Goal: Feedback & Contribution: Leave review/rating

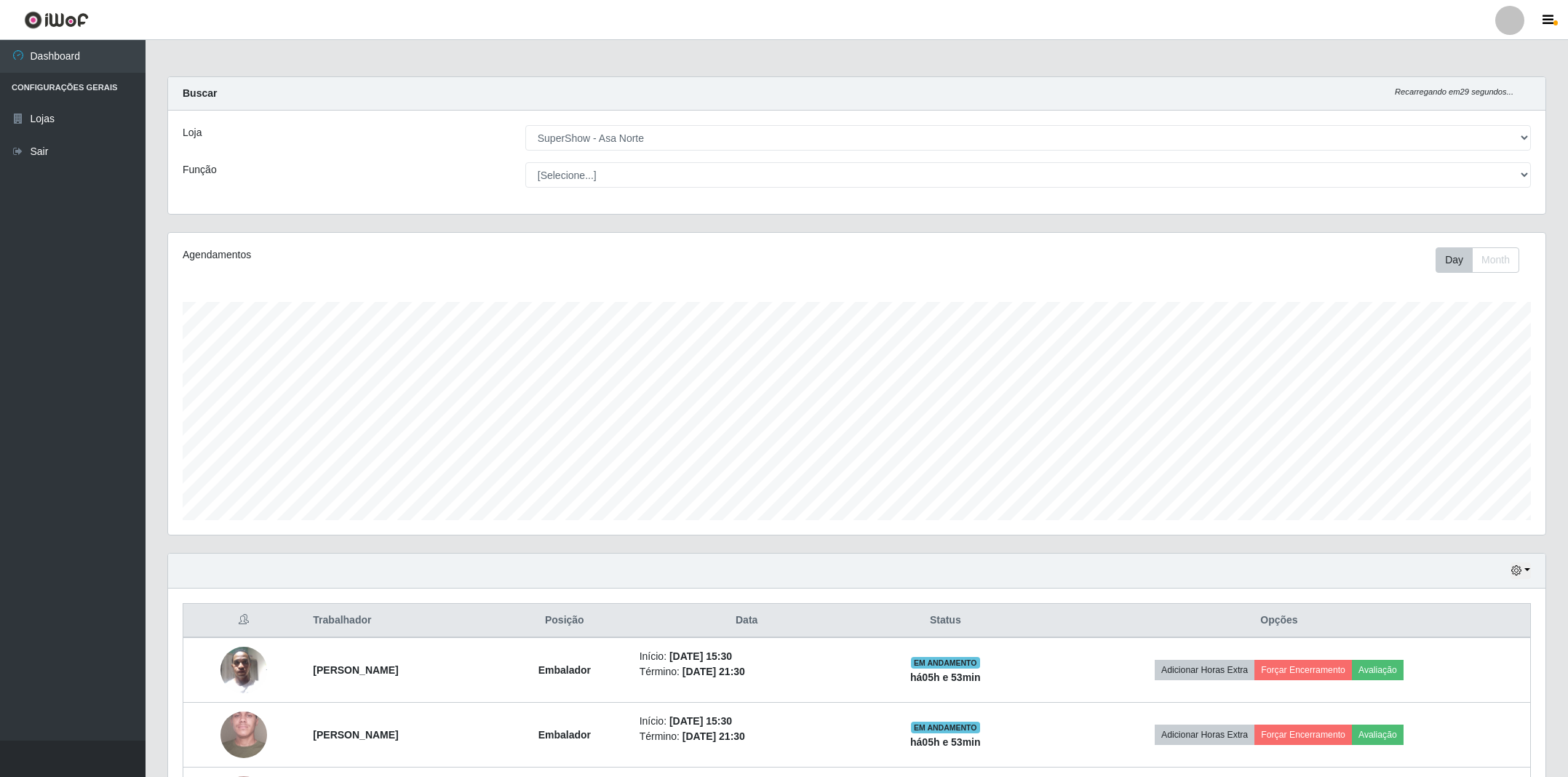
select select "71"
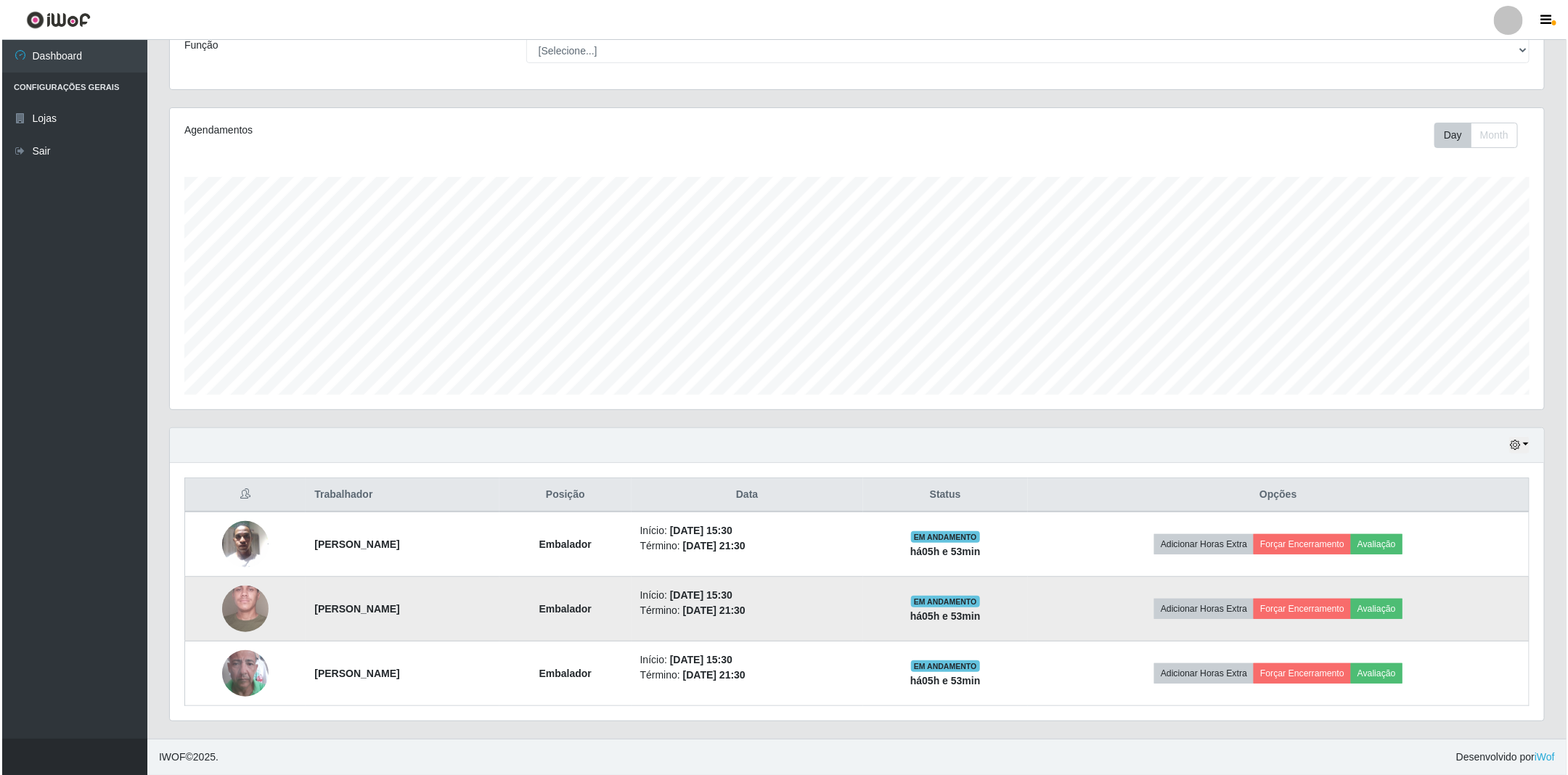
scroll to position [302, 1373]
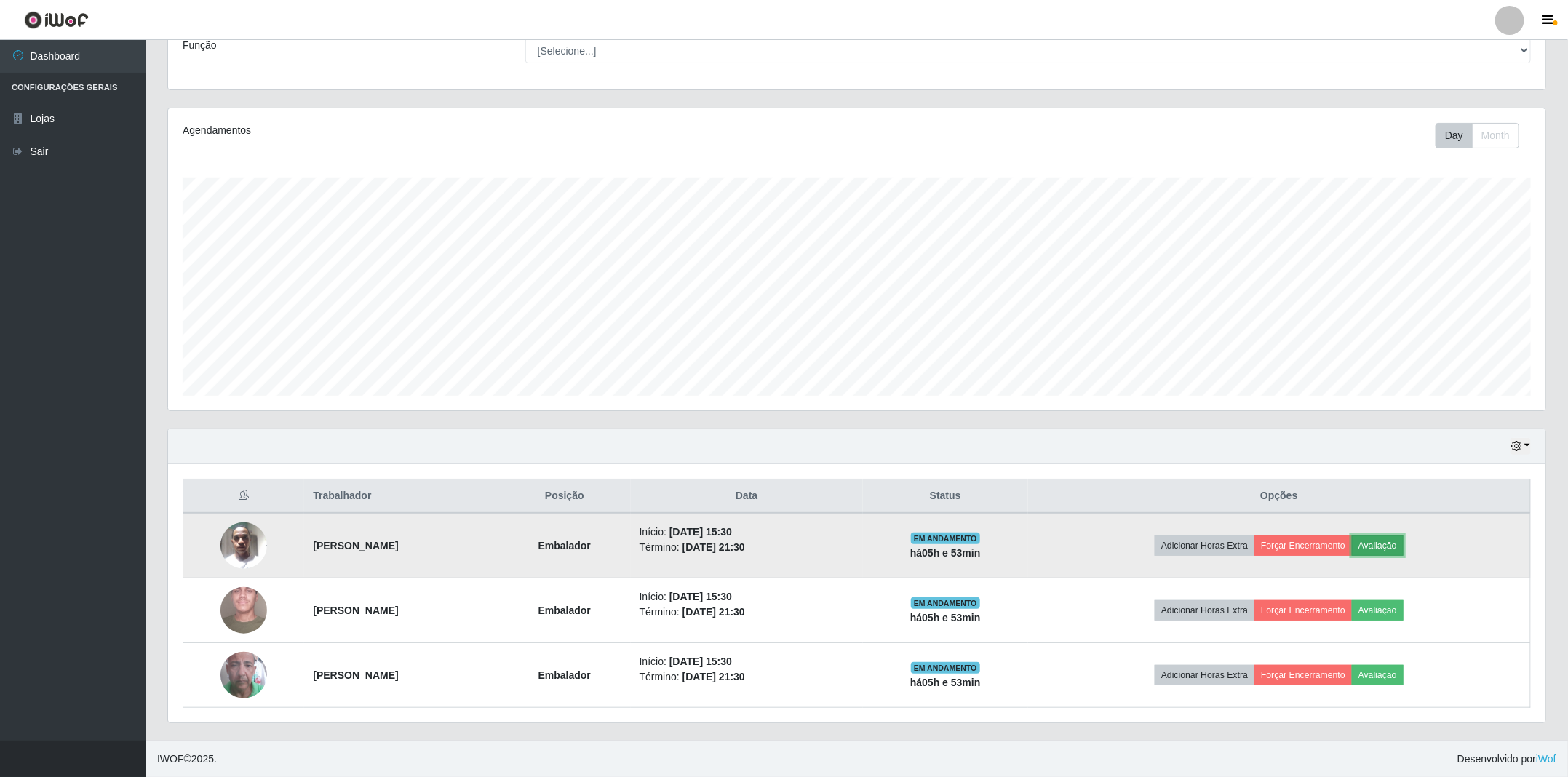
click at [1394, 542] on button "Avaliação" at bounding box center [1378, 546] width 52 height 20
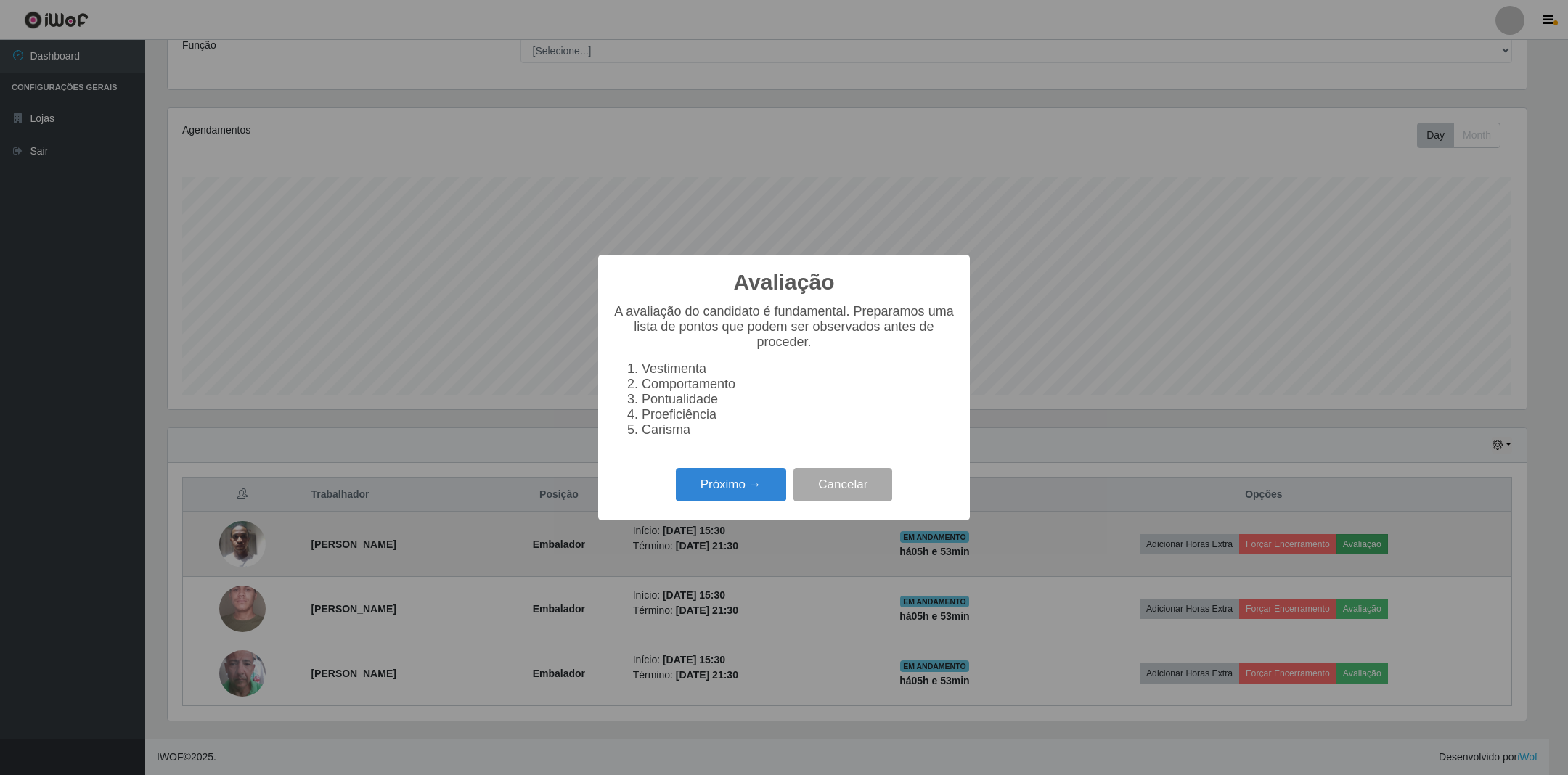
scroll to position [302, 1359]
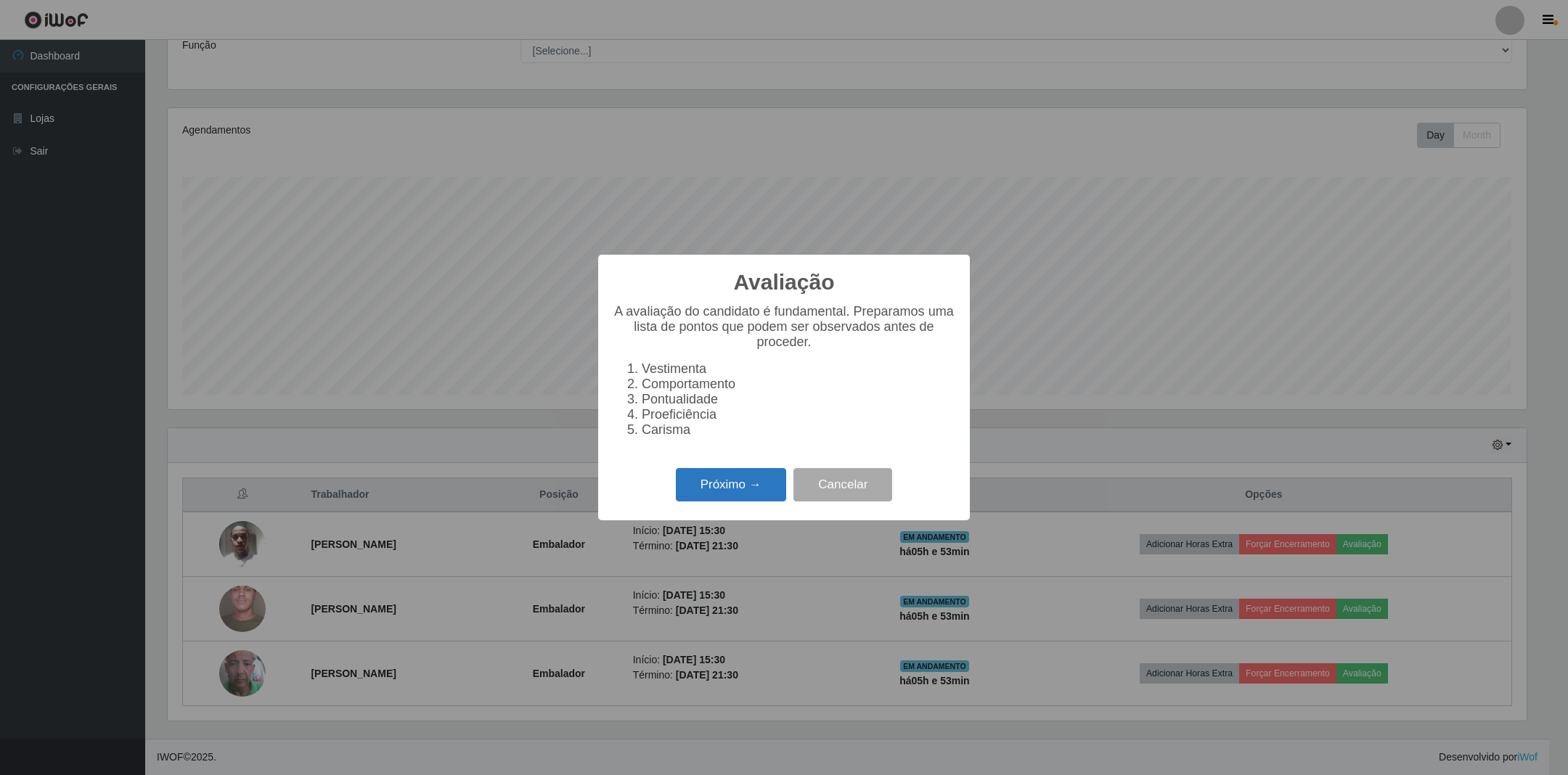
click at [721, 490] on button "Próximo →" at bounding box center [731, 485] width 110 height 34
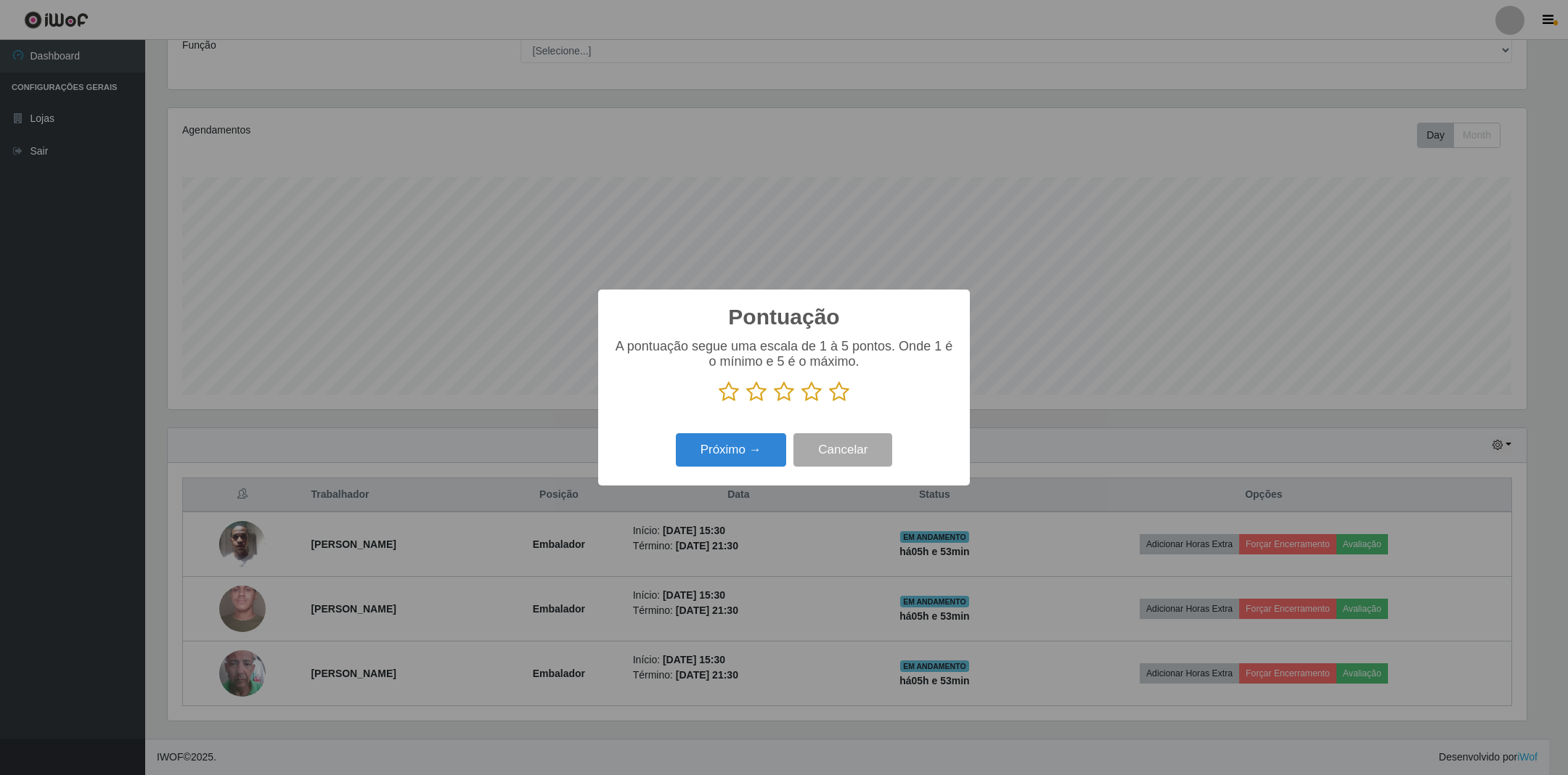
click at [726, 392] on icon at bounding box center [729, 392] width 20 height 22
click at [719, 403] on input "radio" at bounding box center [719, 403] width 0 height 0
click at [741, 453] on button "Próximo →" at bounding box center [731, 449] width 110 height 34
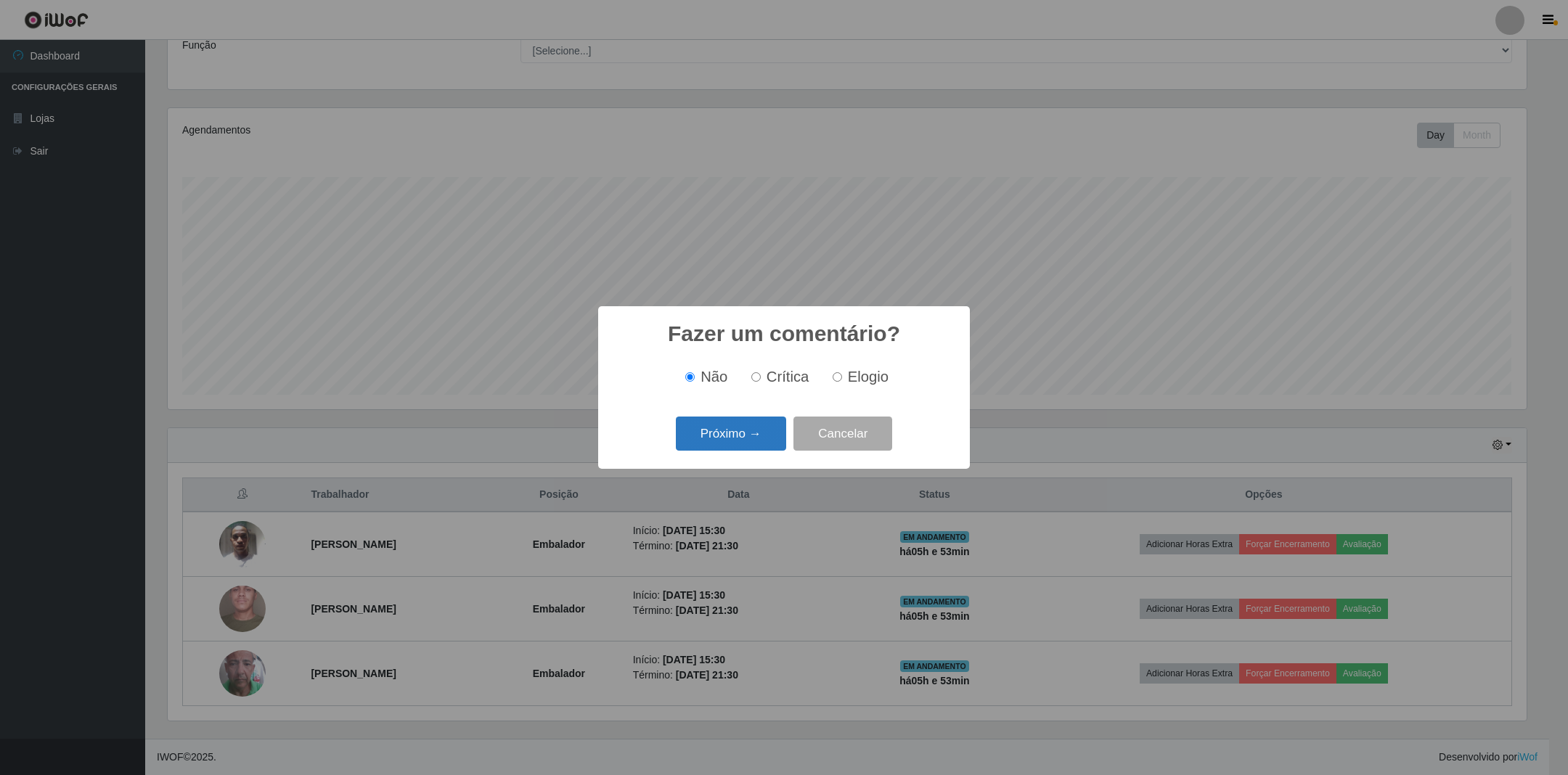
click at [749, 438] on button "Próximo →" at bounding box center [731, 433] width 110 height 34
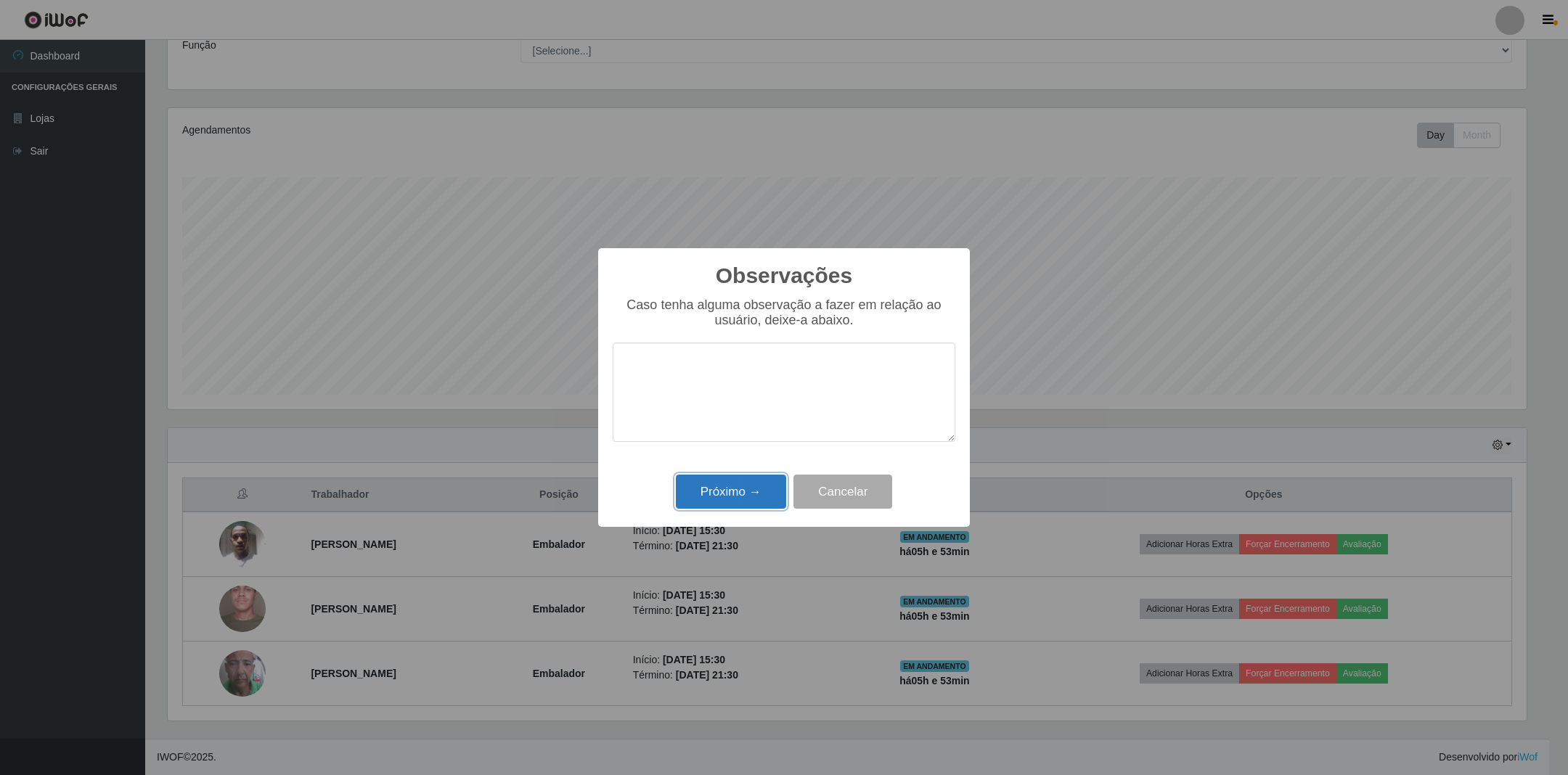
click at [746, 488] on button "Próximo →" at bounding box center [731, 491] width 110 height 34
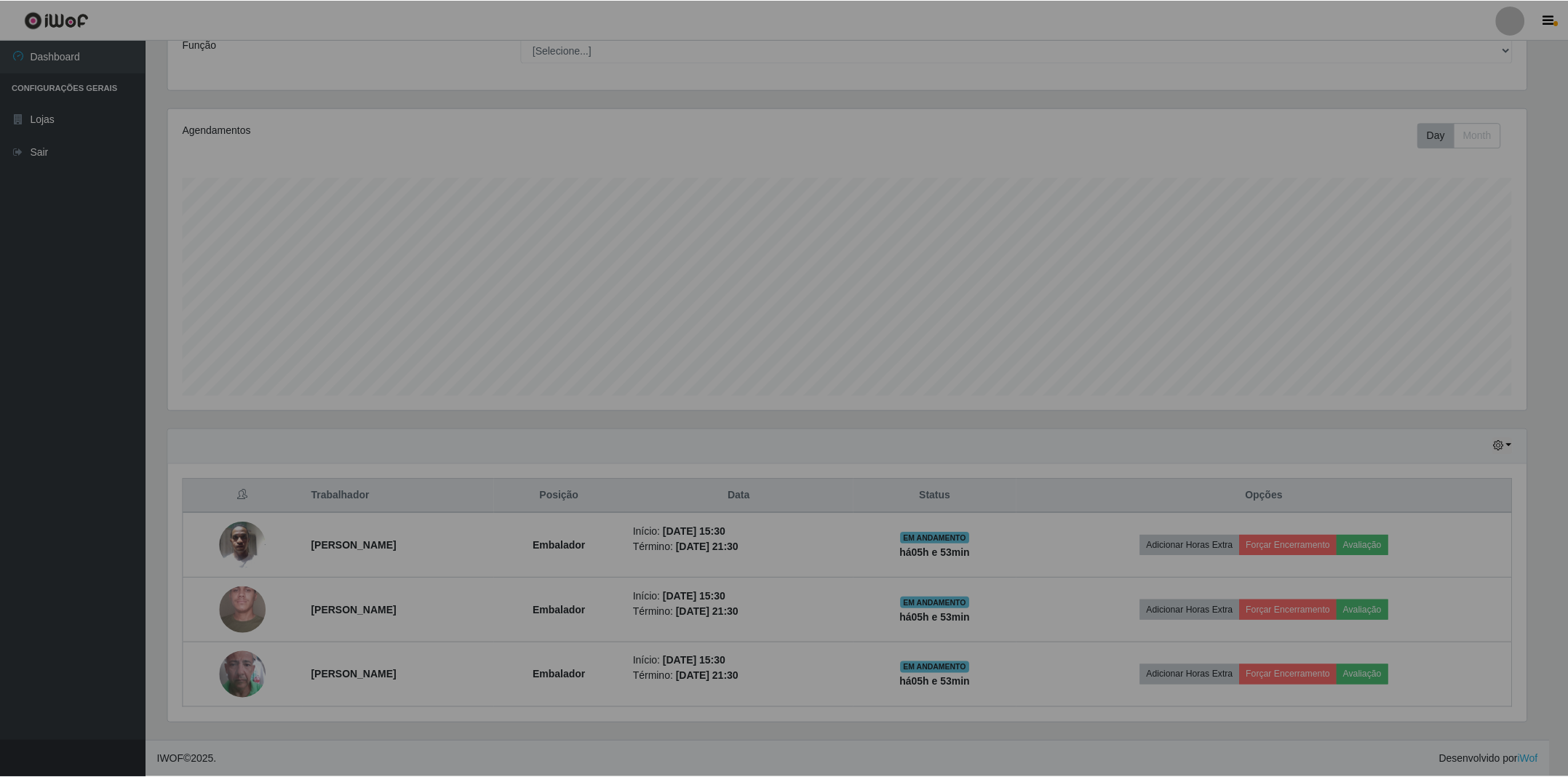
scroll to position [303, 1376]
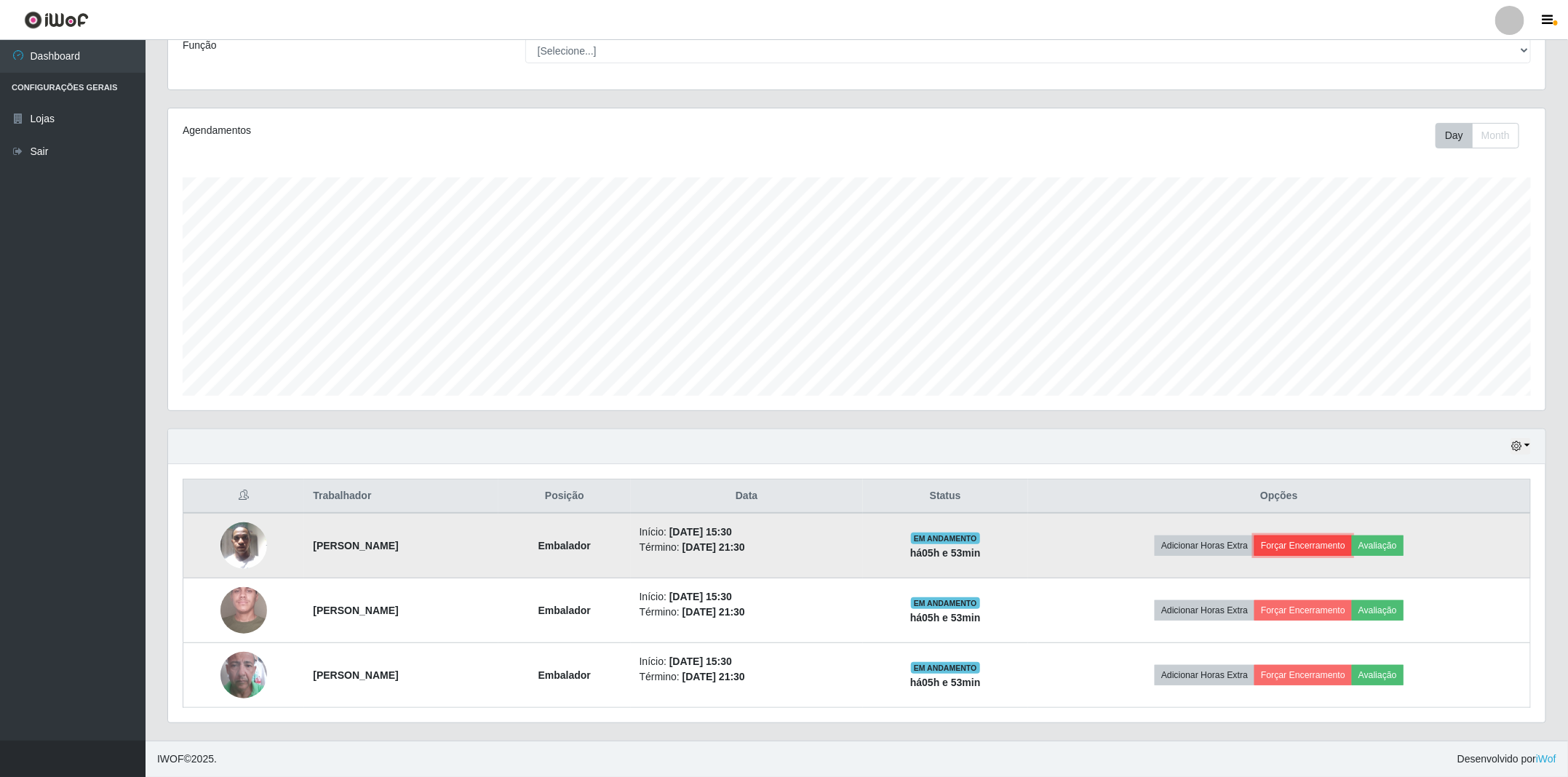
click at [1319, 544] on button "Forçar Encerramento" at bounding box center [1303, 546] width 97 height 20
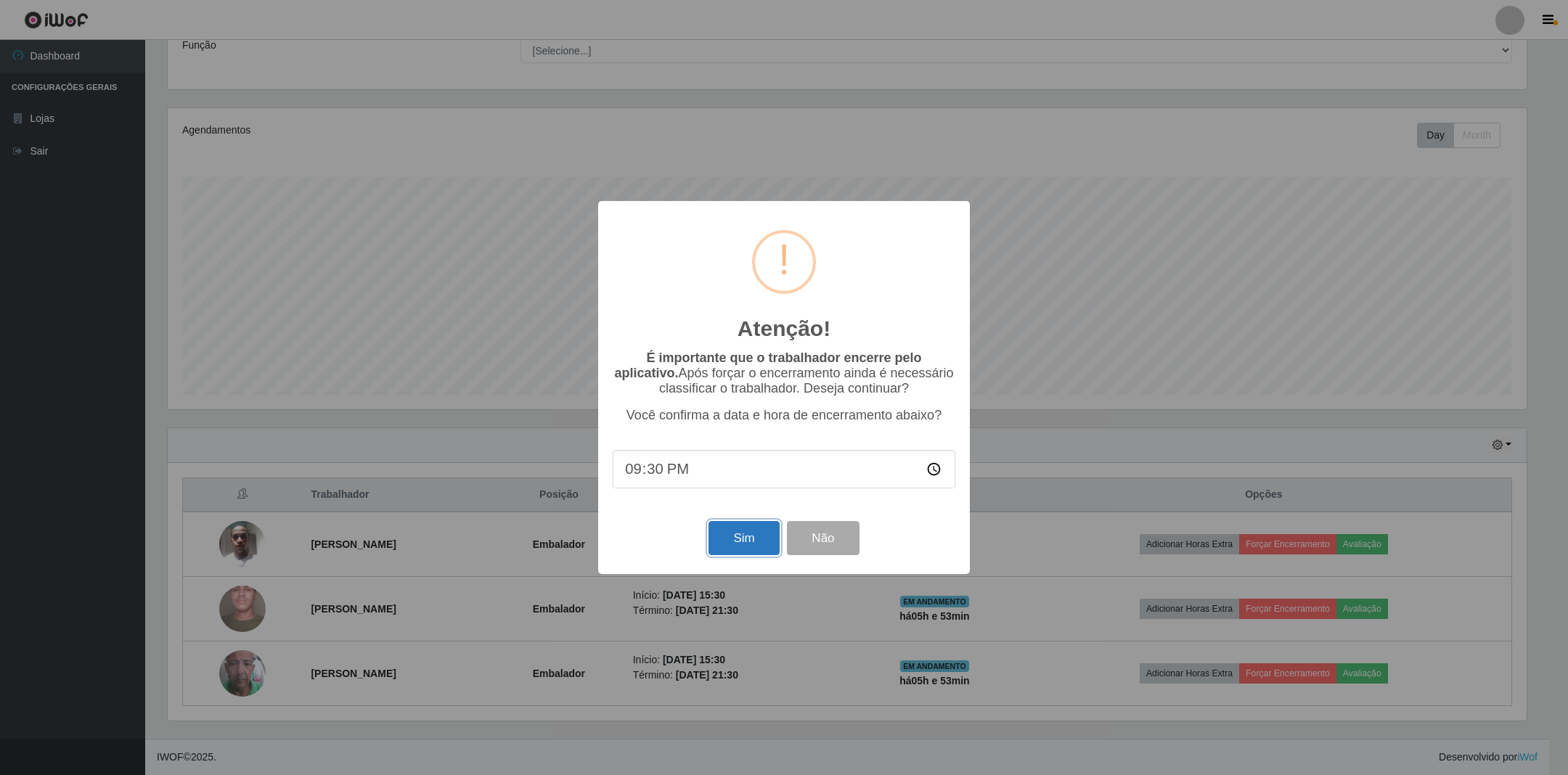
click at [752, 542] on button "Sim" at bounding box center [744, 537] width 70 height 34
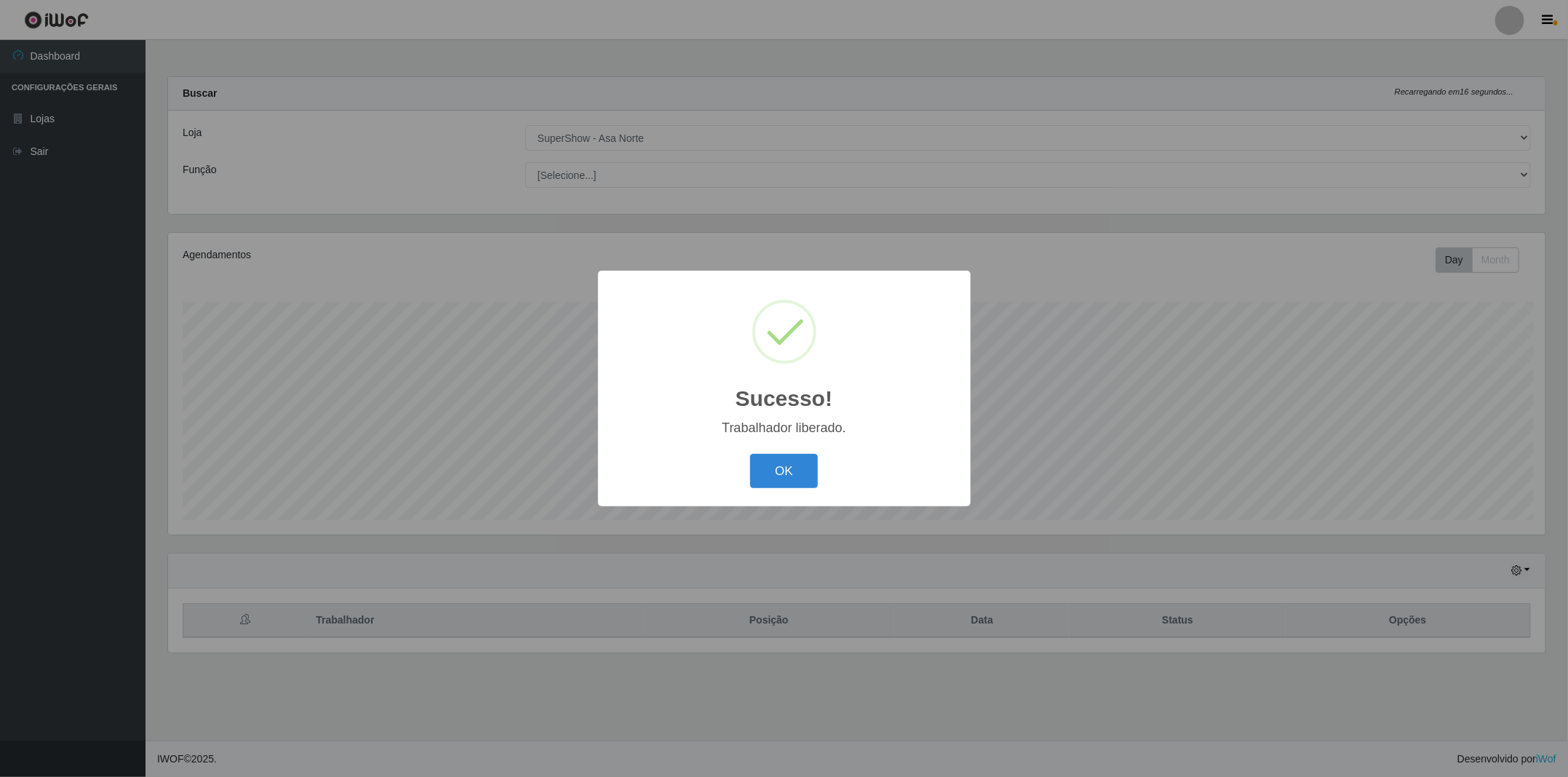
scroll to position [303, 1380]
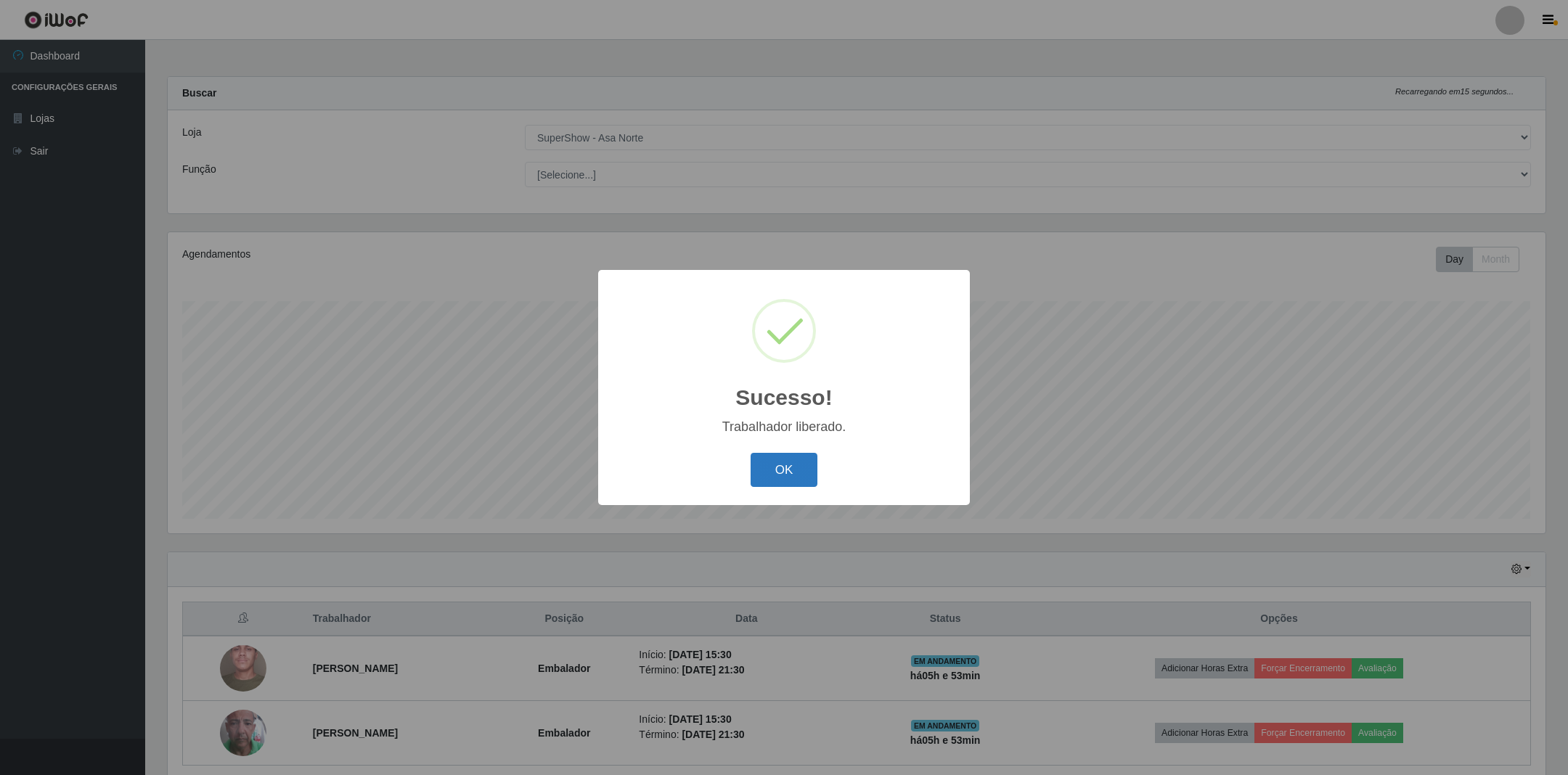
click at [806, 457] on button "OK" at bounding box center [784, 470] width 68 height 34
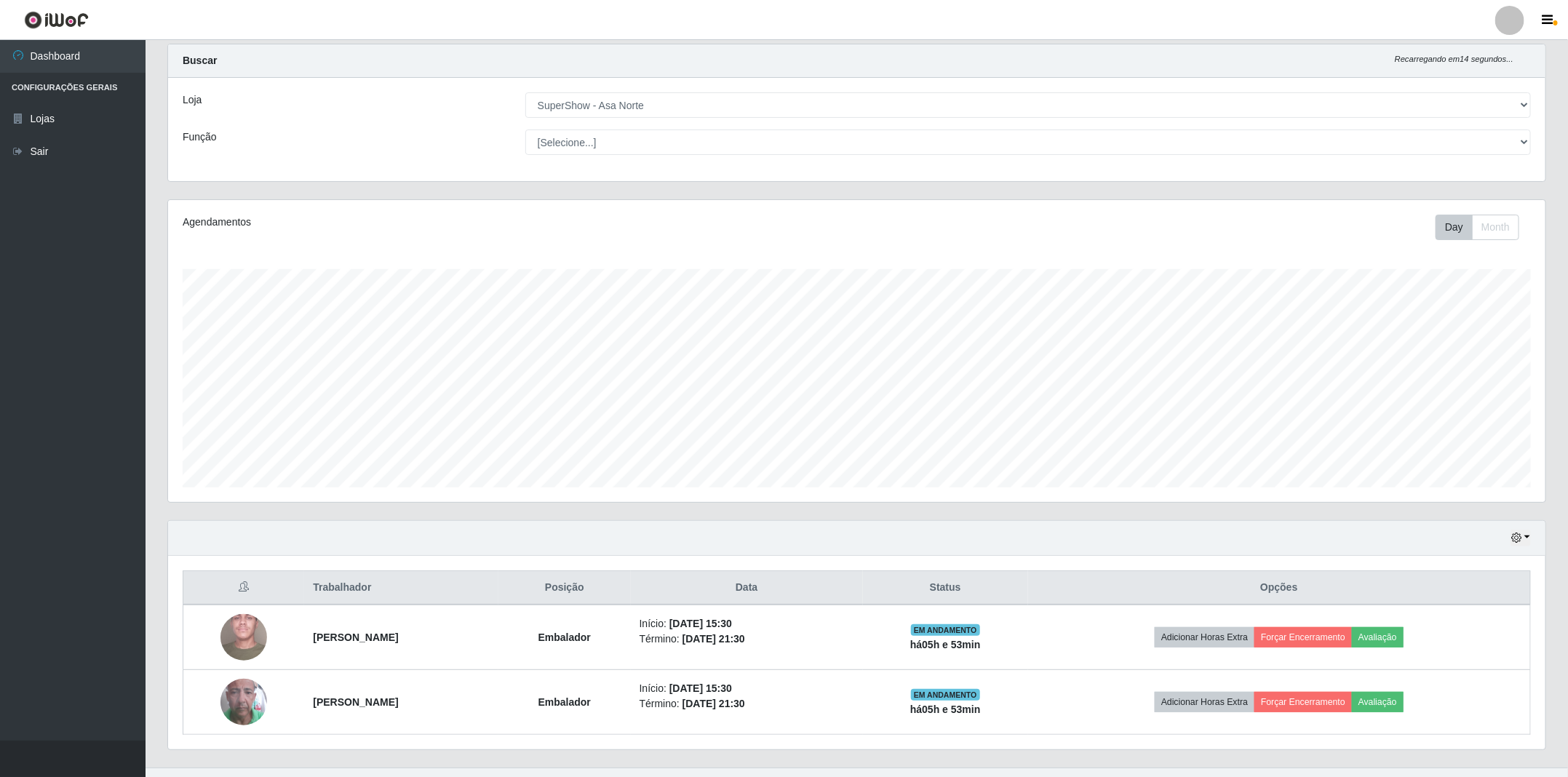
scroll to position [64, 0]
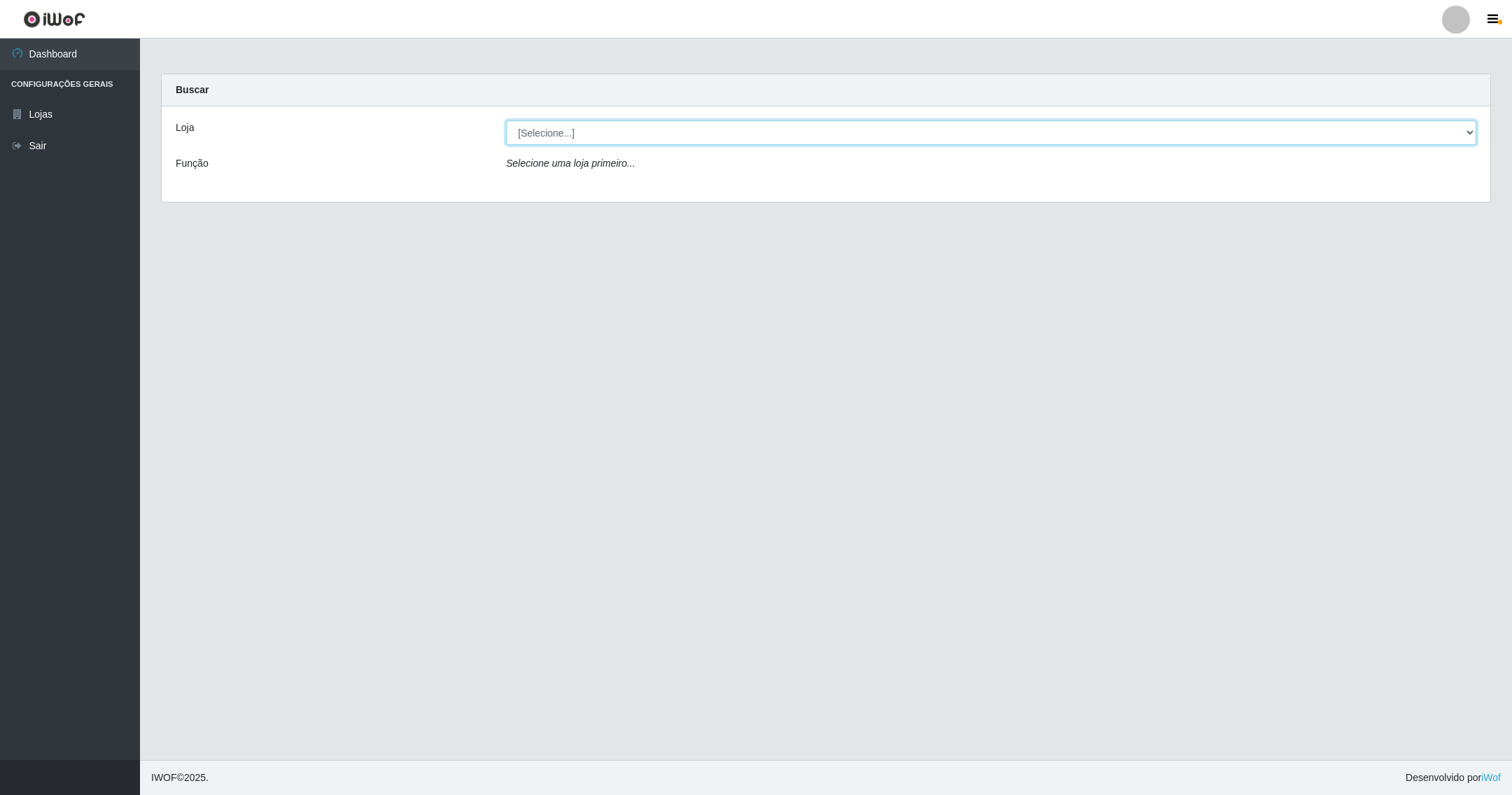
click at [1466, 128] on select "[Selecione...] SuperShow - Asa Norte" at bounding box center [991, 132] width 971 height 24
select select "71"
click at [506, 120] on select "[Selecione...] SuperShow - Asa Norte" at bounding box center [991, 132] width 971 height 24
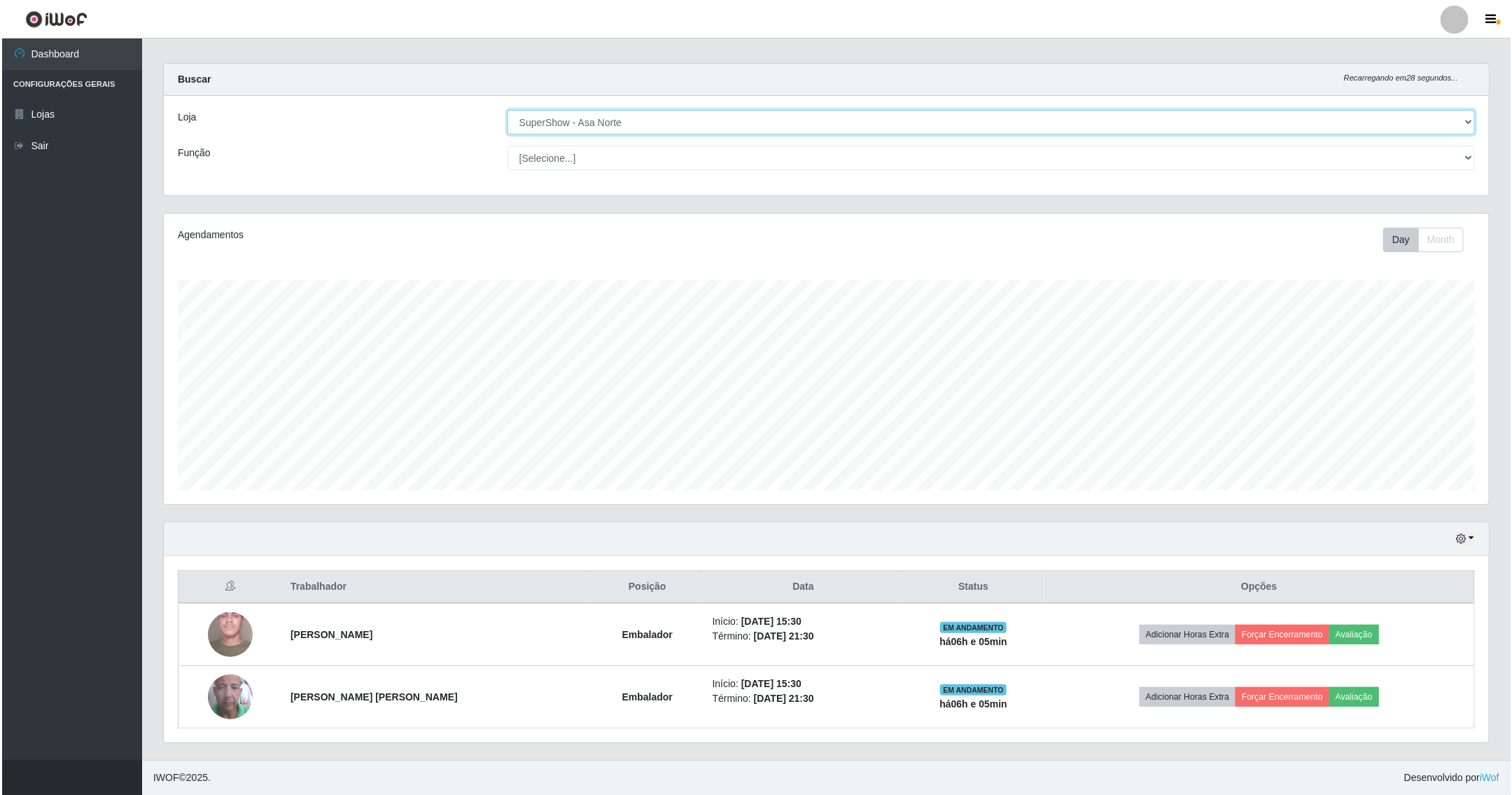
scroll to position [14, 0]
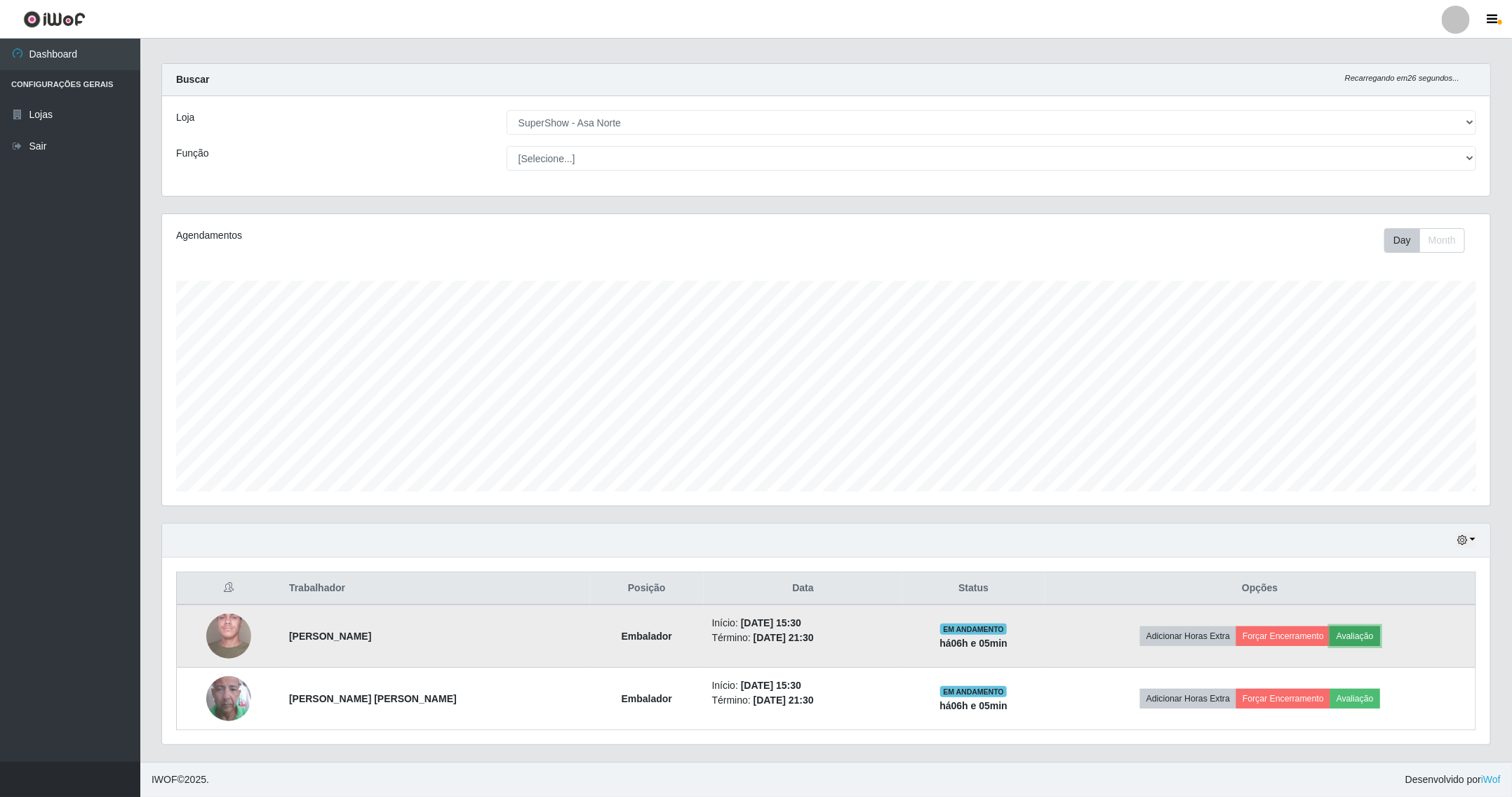
click at [1345, 634] on button "Avaliação" at bounding box center [1356, 636] width 50 height 20
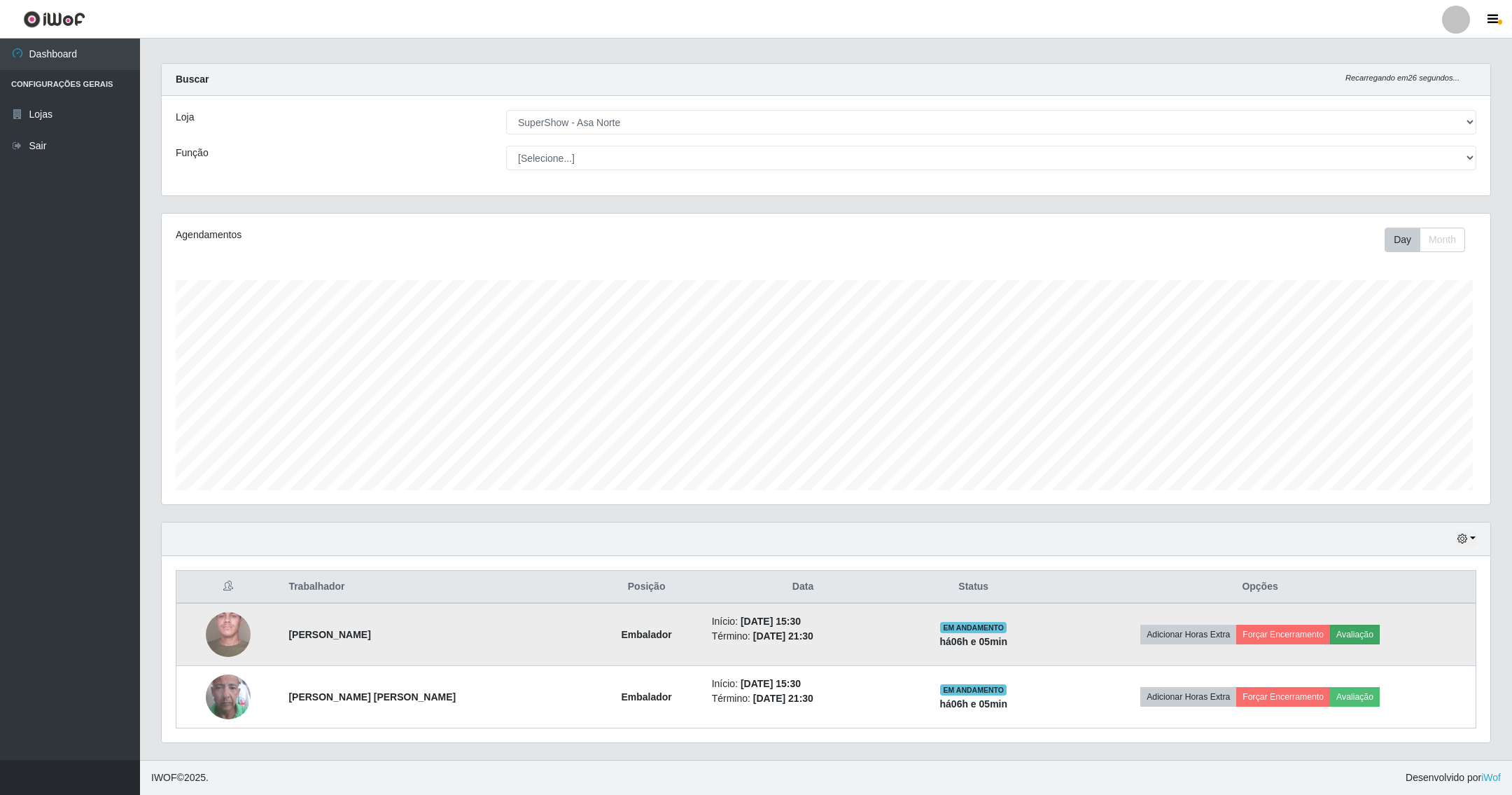
scroll to position [292, 1310]
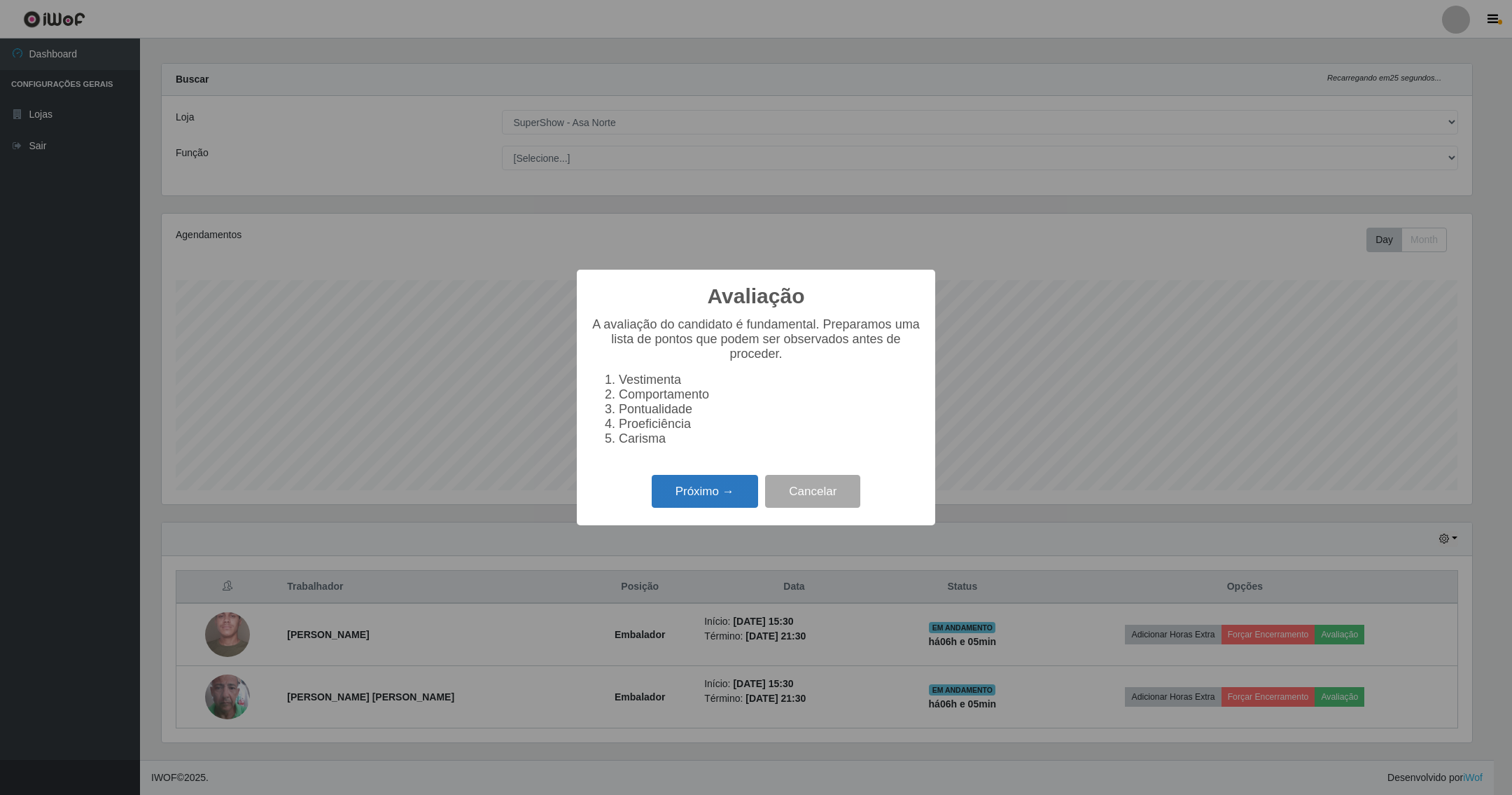
click at [739, 496] on button "Próximo →" at bounding box center [705, 491] width 106 height 33
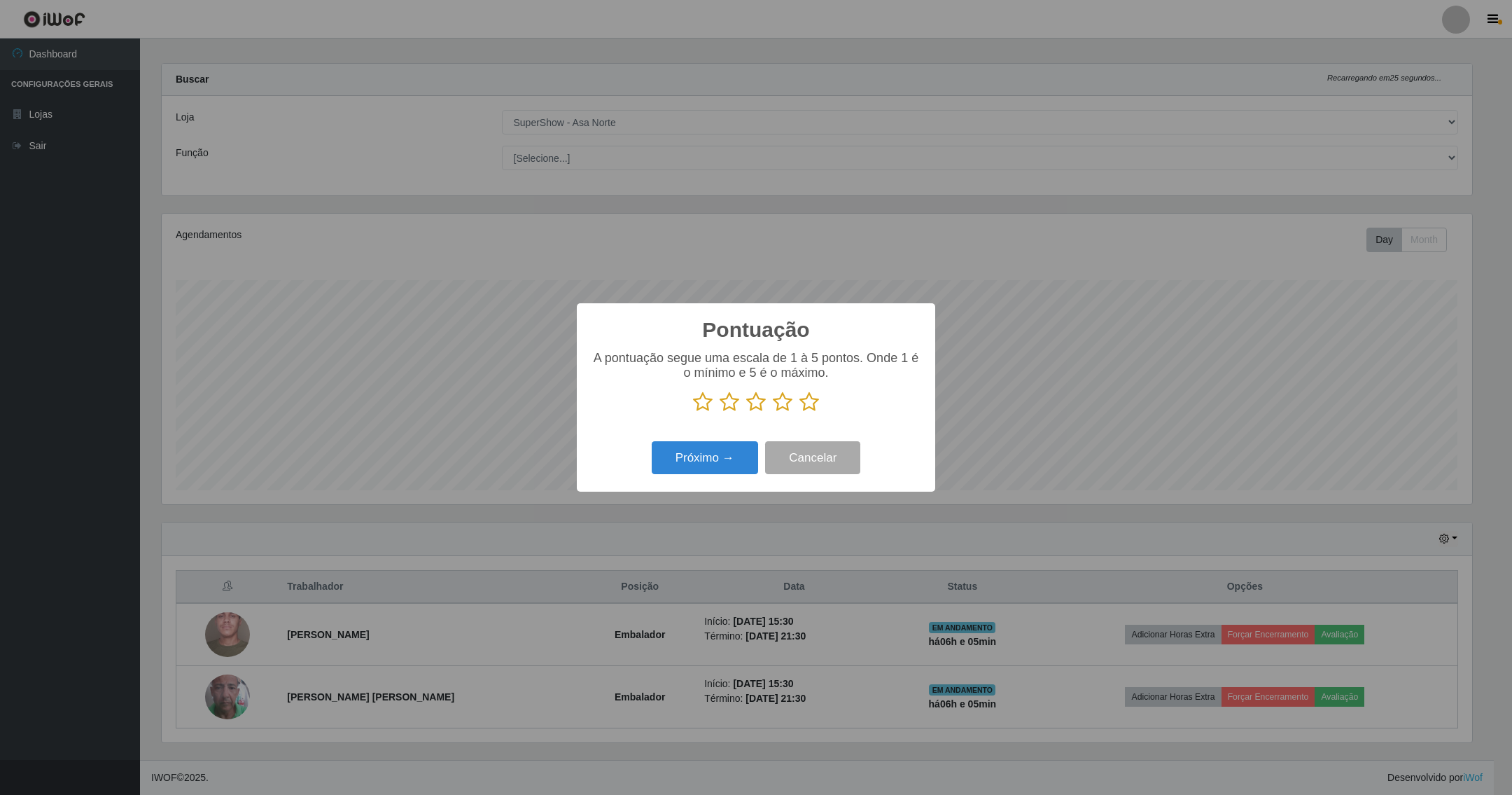
scroll to position [699865, 698673]
click at [807, 399] on icon at bounding box center [809, 402] width 20 height 21
click at [799, 412] on input "radio" at bounding box center [799, 412] width 0 height 0
click at [741, 452] on button "Próximo →" at bounding box center [705, 457] width 106 height 33
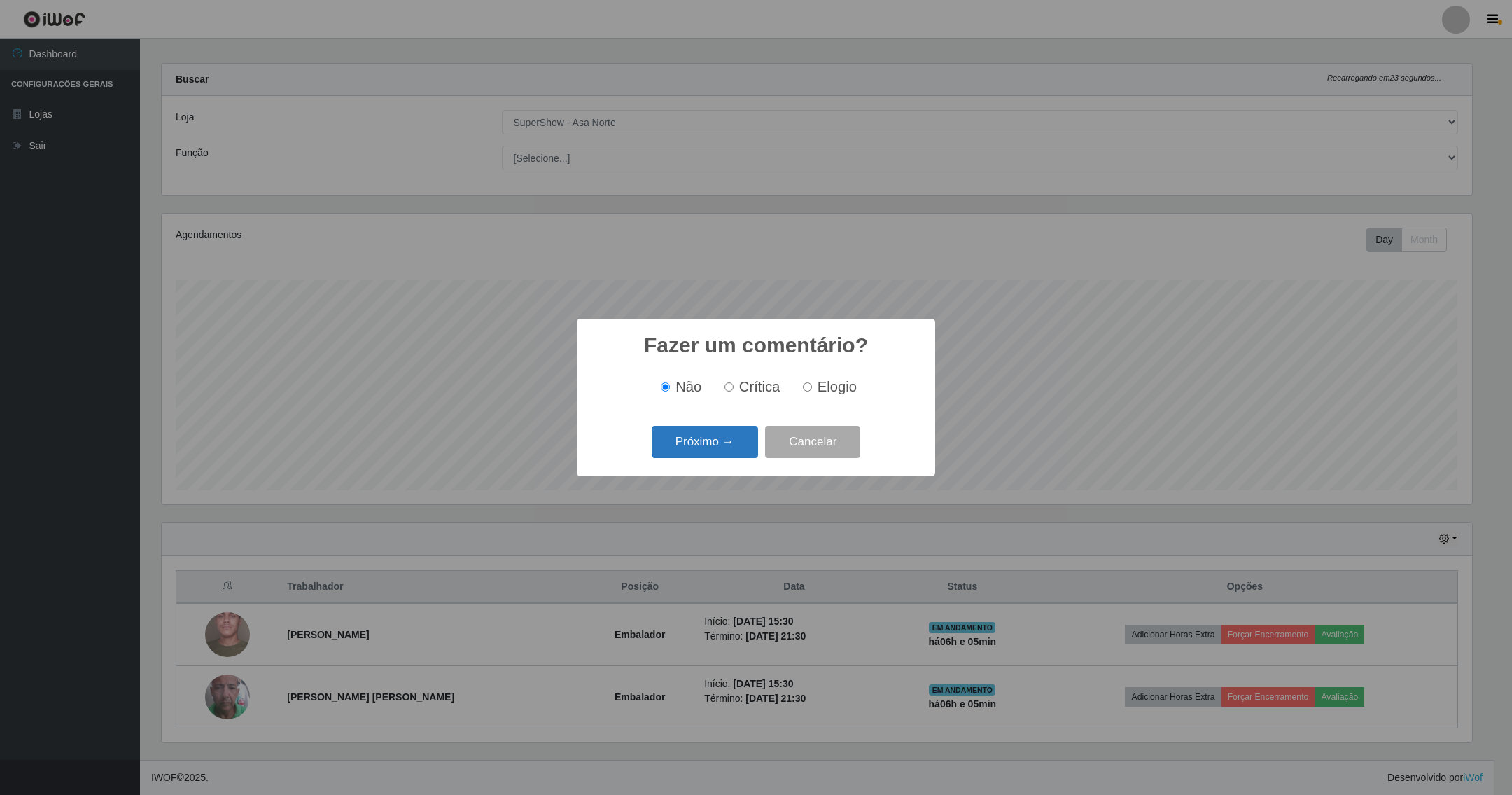
click at [725, 442] on button "Próximo →" at bounding box center [705, 442] width 106 height 33
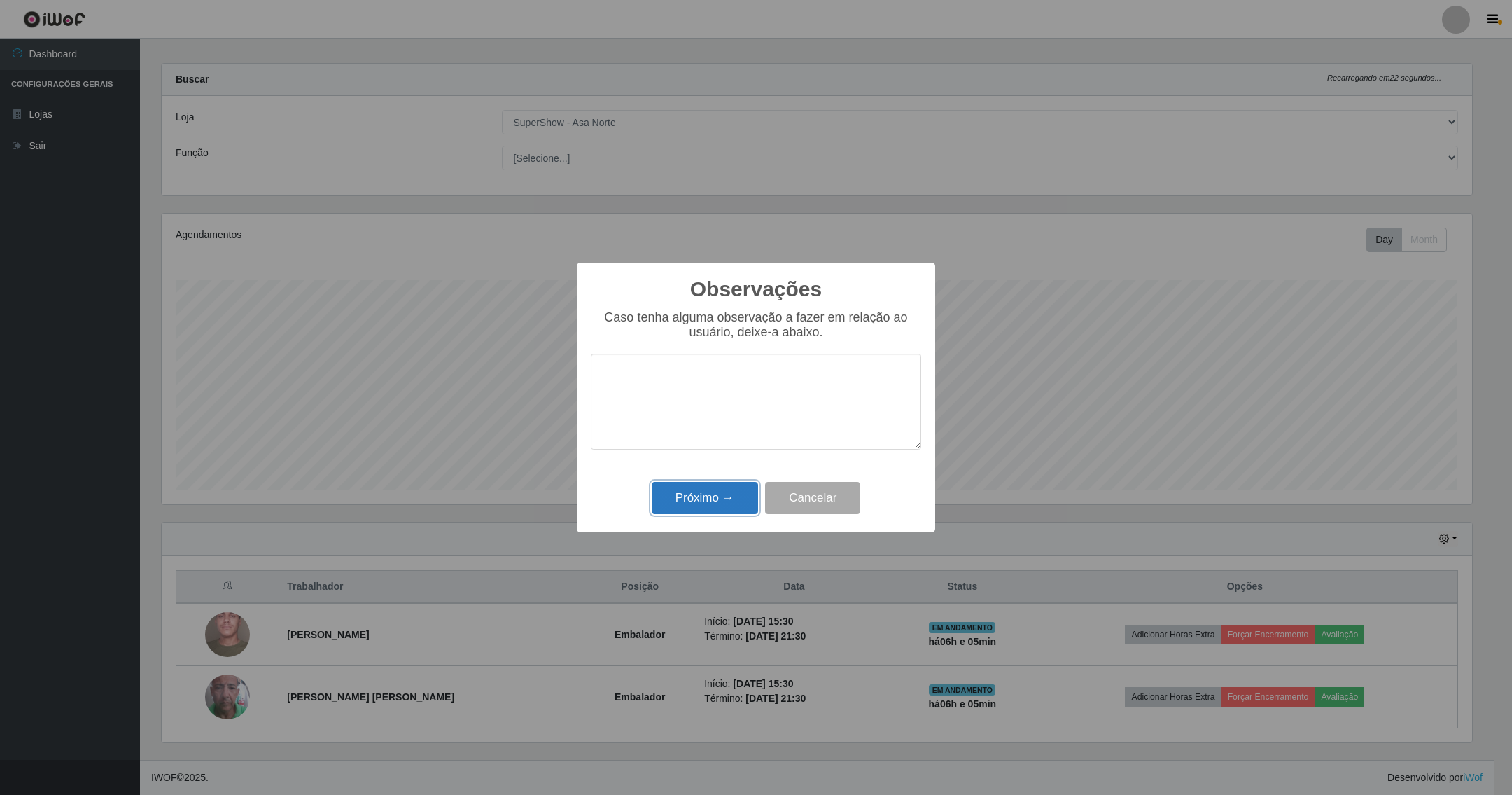
click at [733, 502] on button "Próximo →" at bounding box center [705, 498] width 106 height 33
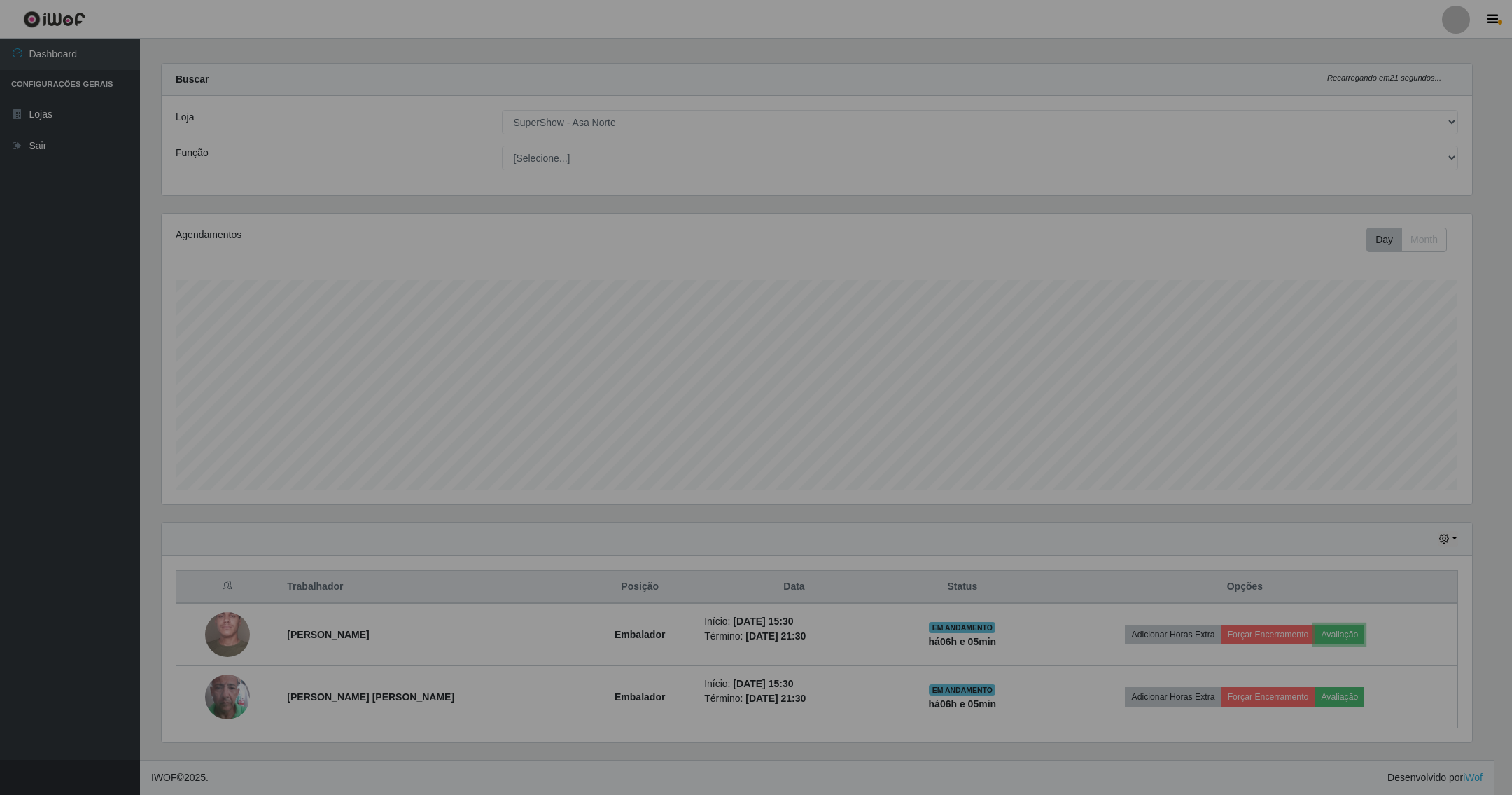
scroll to position [292, 1324]
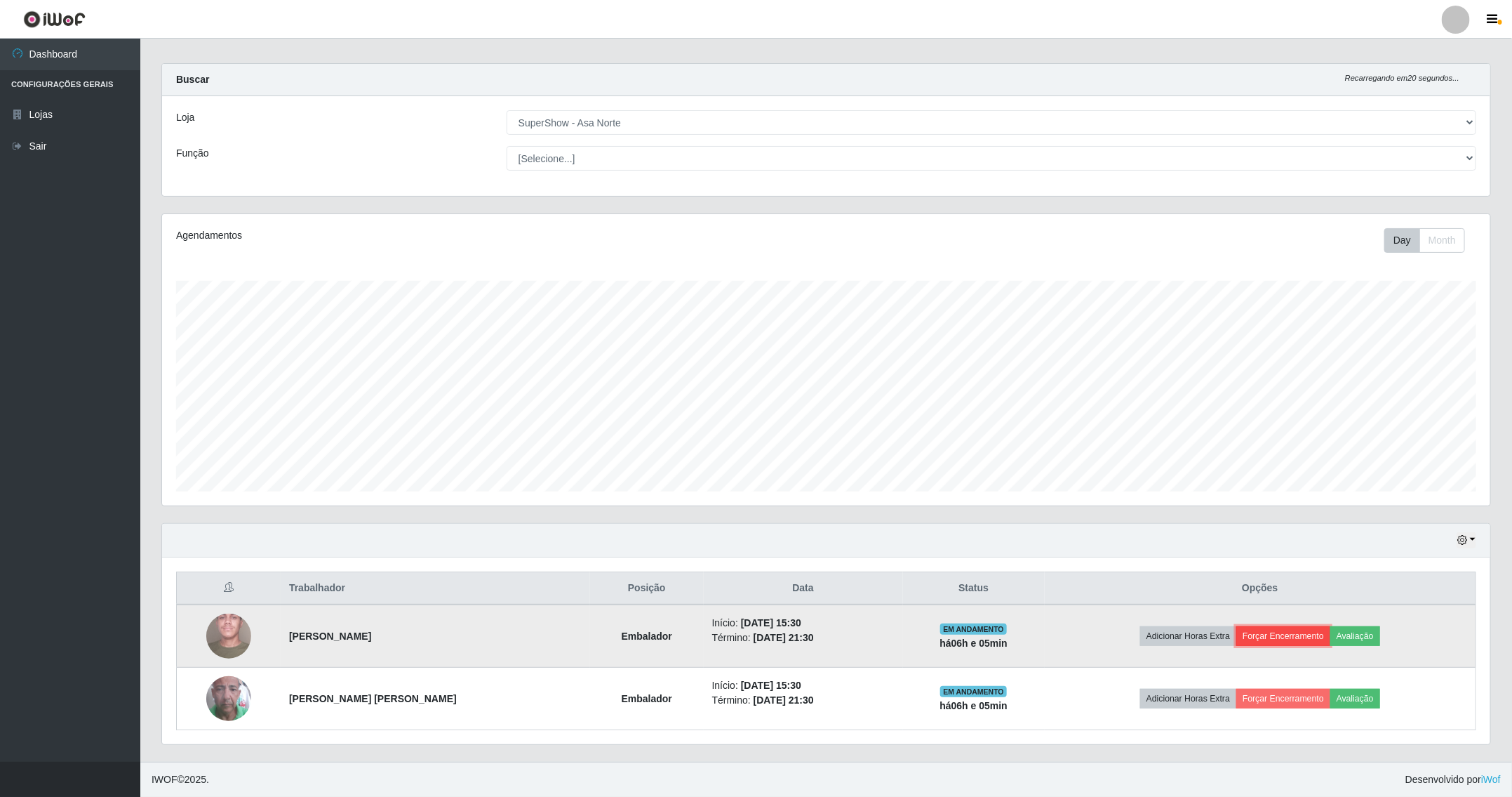
click at [1243, 634] on button "Forçar Encerramento" at bounding box center [1283, 636] width 94 height 20
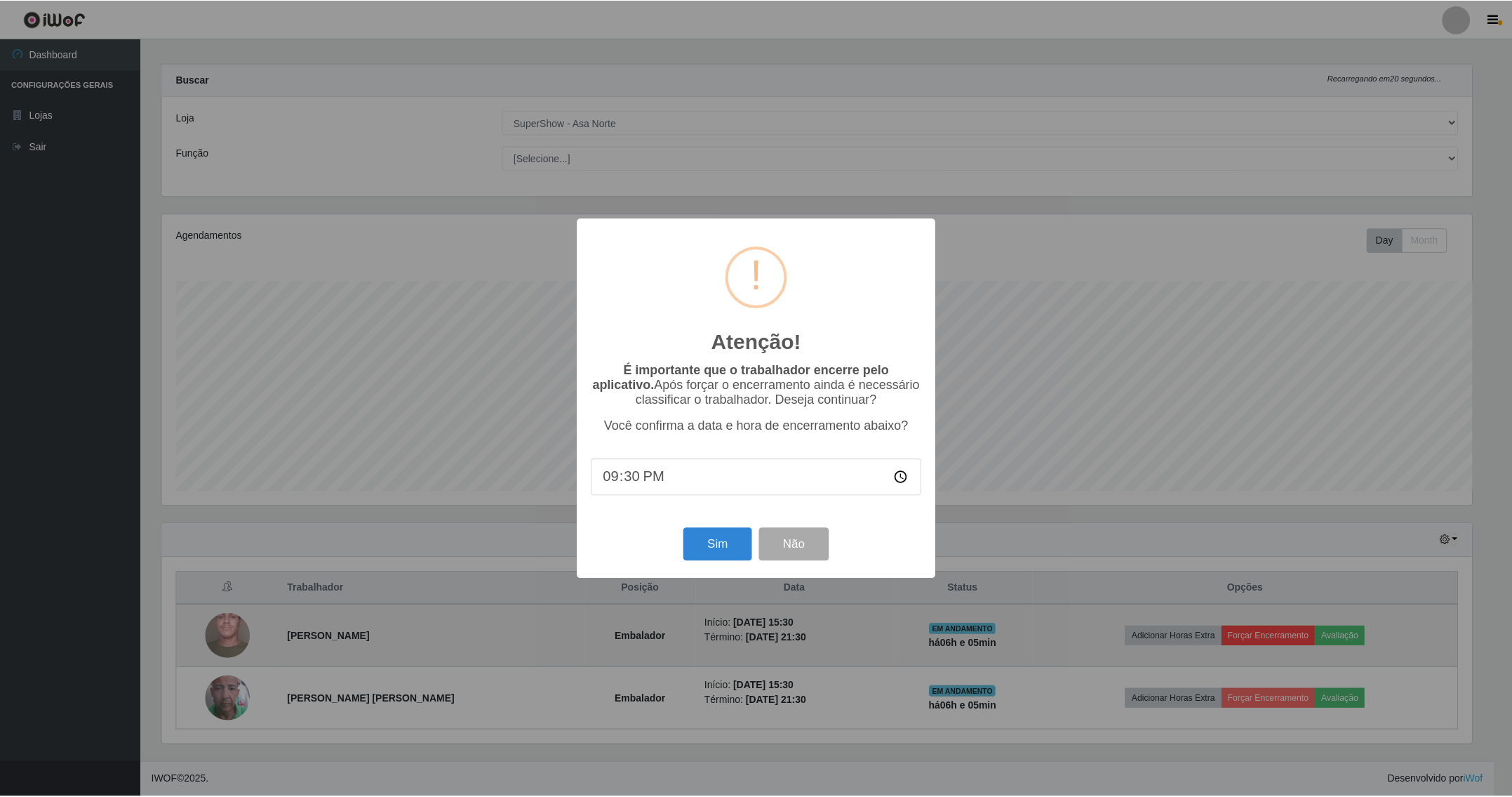
scroll to position [293, 1313]
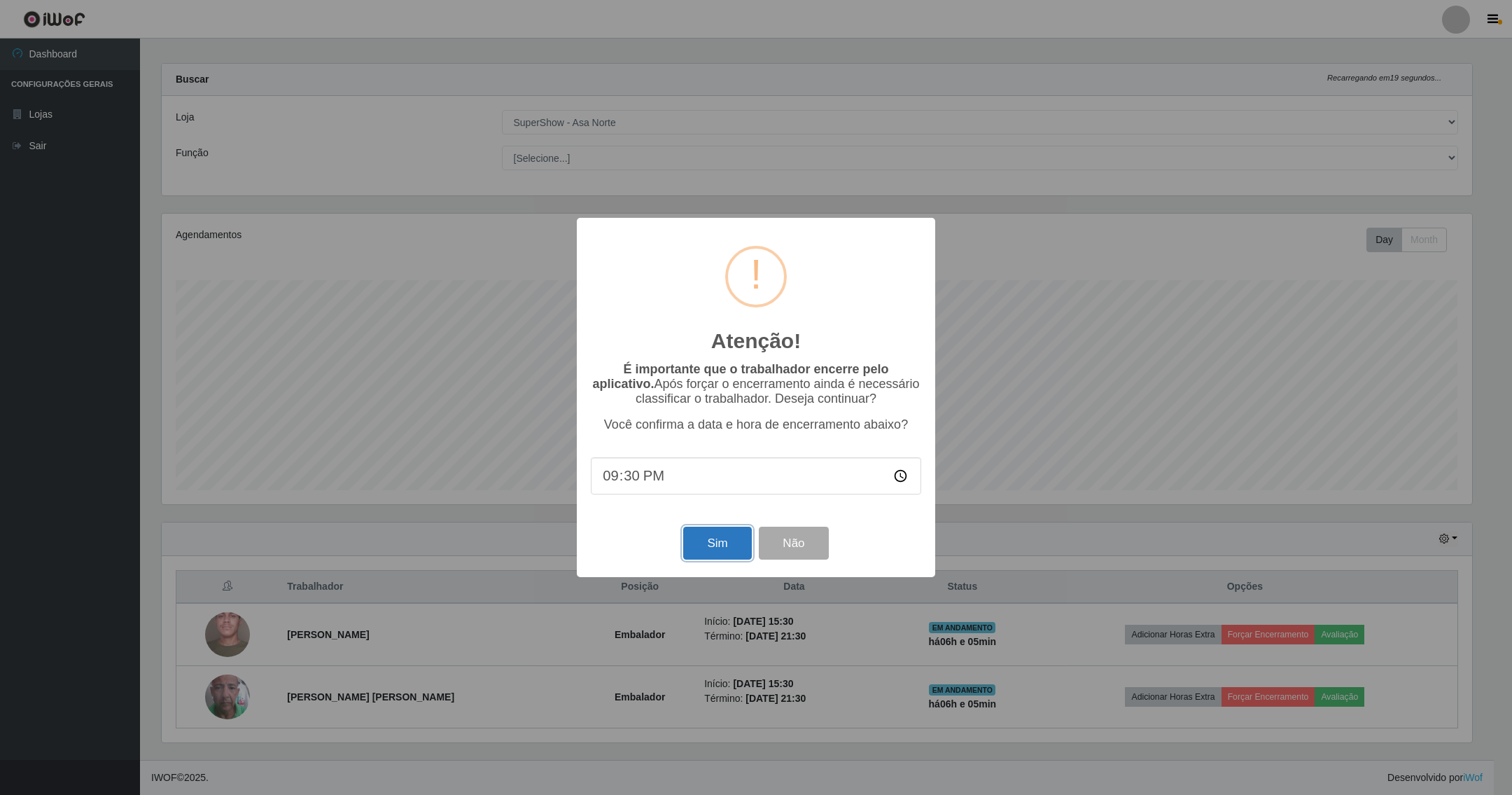
click at [710, 542] on button "Sim" at bounding box center [717, 542] width 68 height 33
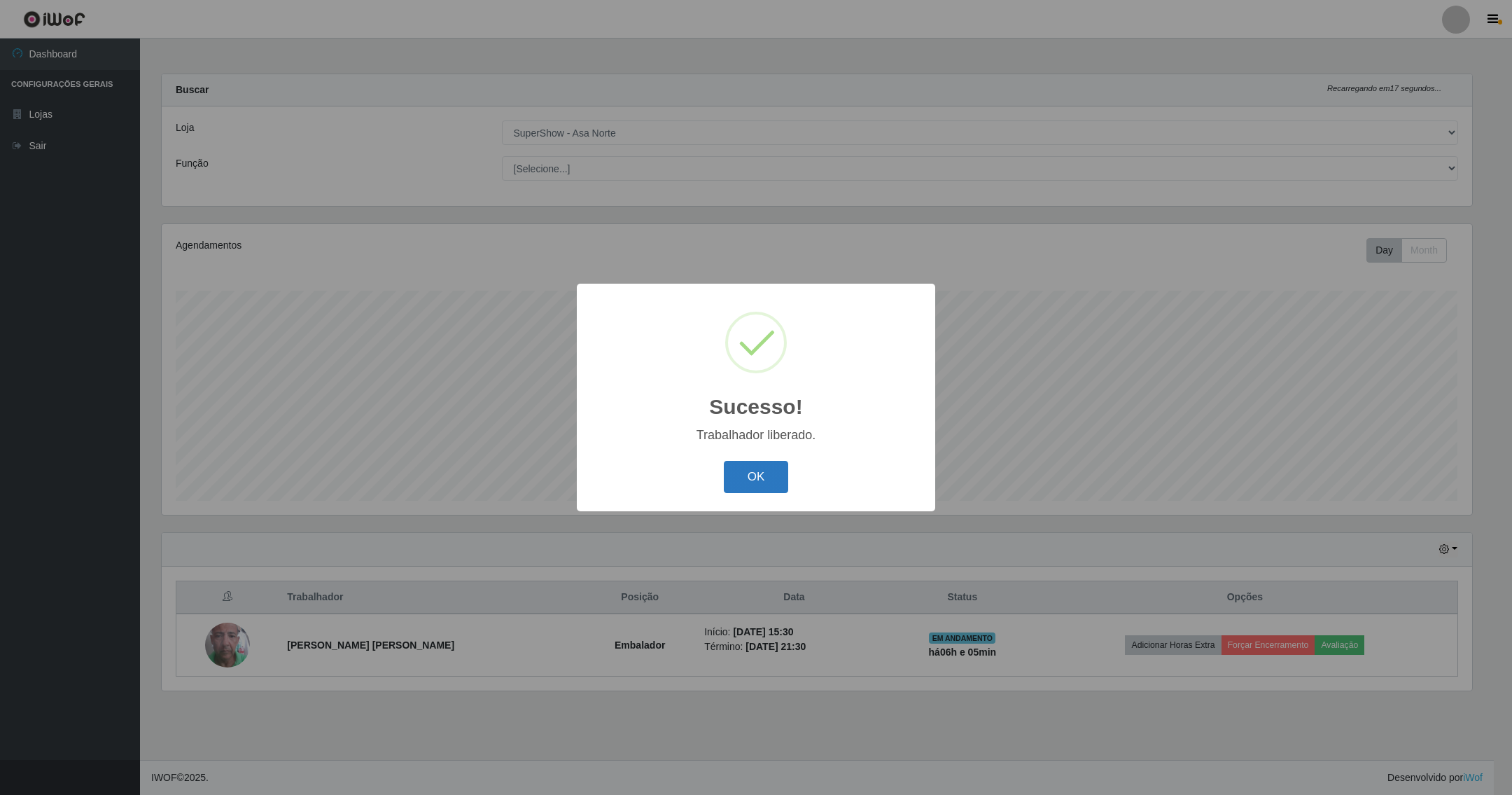
click at [765, 480] on button "OK" at bounding box center [756, 476] width 65 height 33
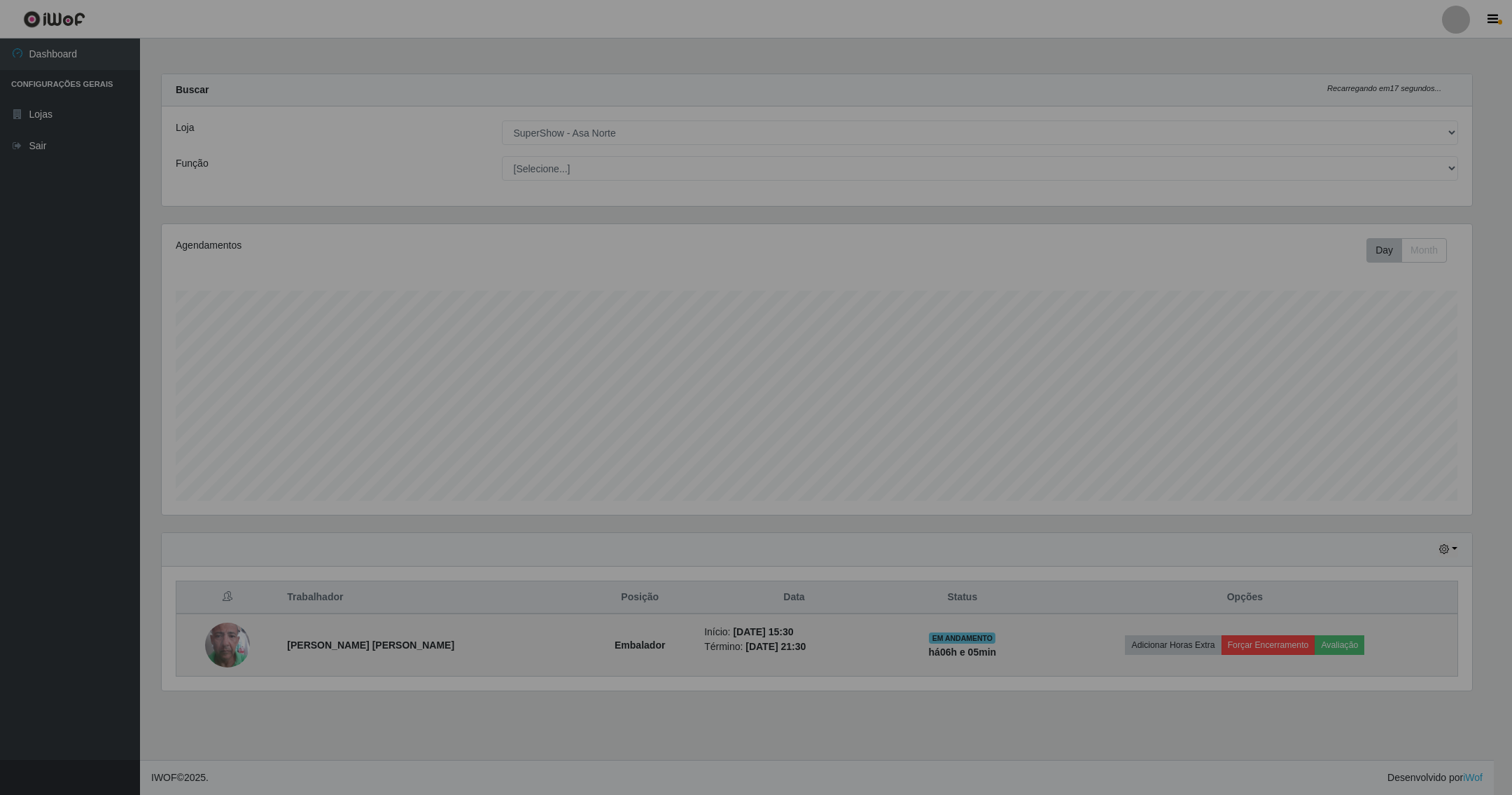
scroll to position [699865, 698655]
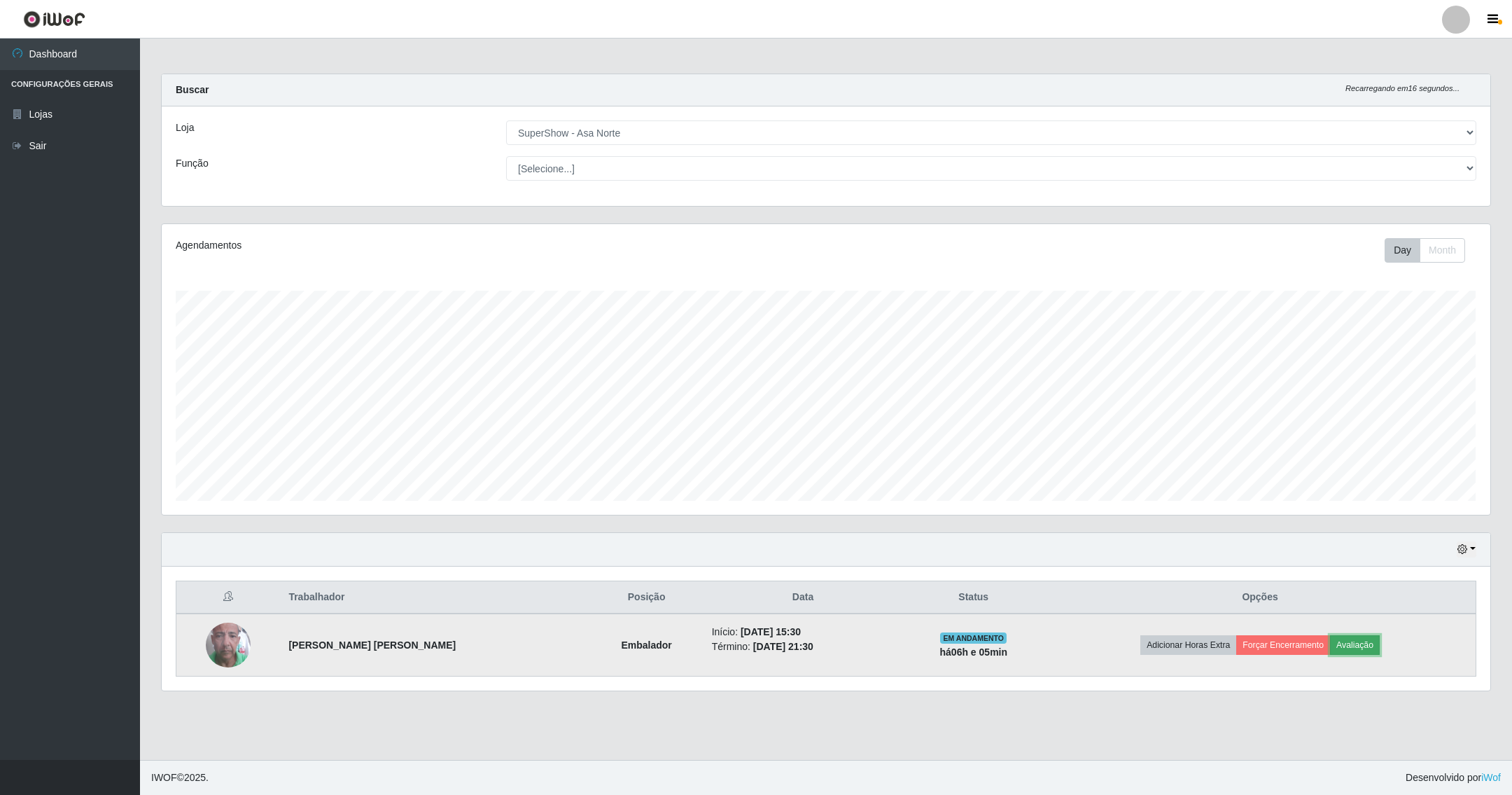
click at [1330, 639] on button "Avaliação" at bounding box center [1355, 645] width 50 height 20
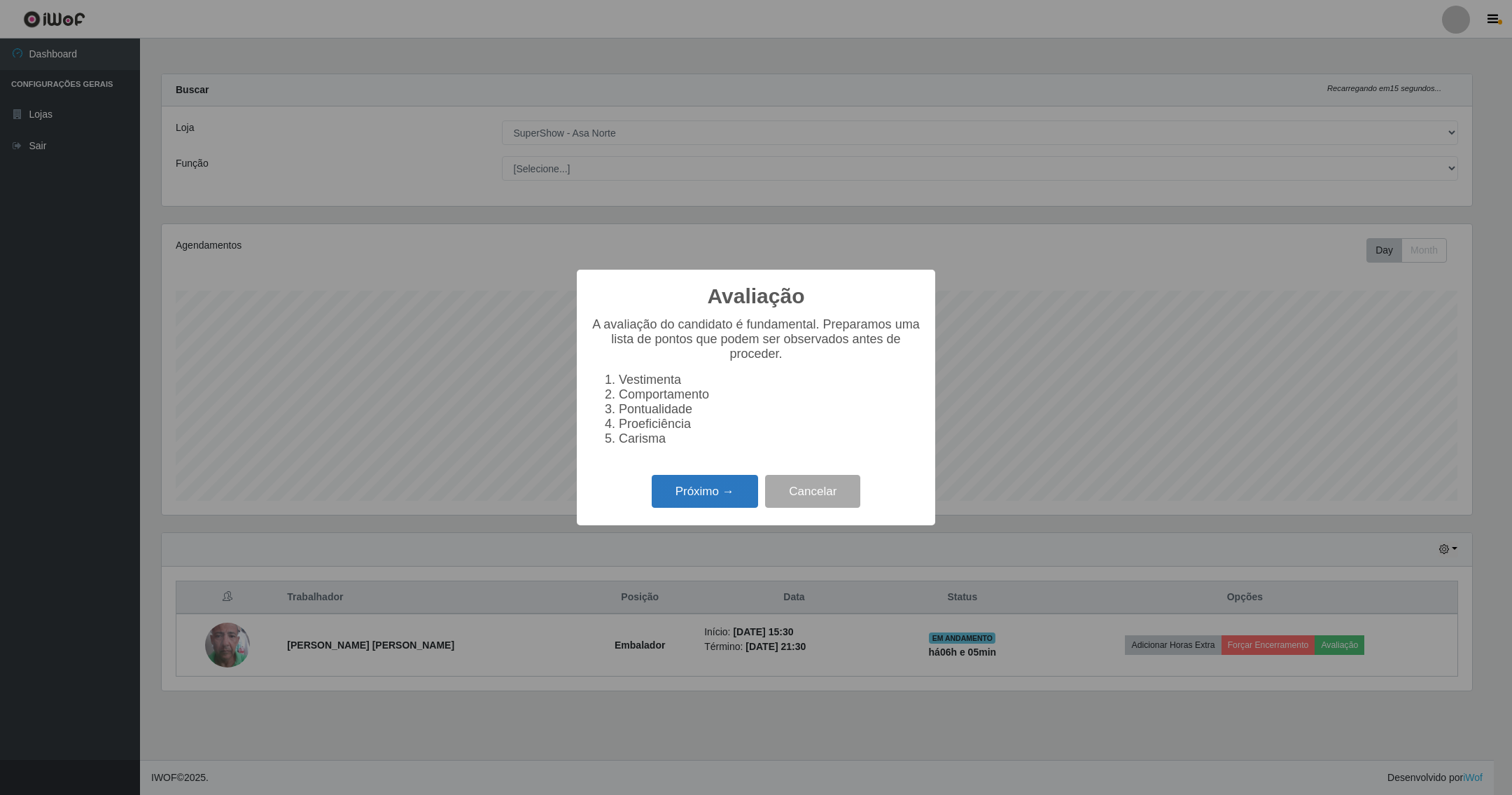
click at [727, 499] on button "Próximo →" at bounding box center [705, 491] width 106 height 33
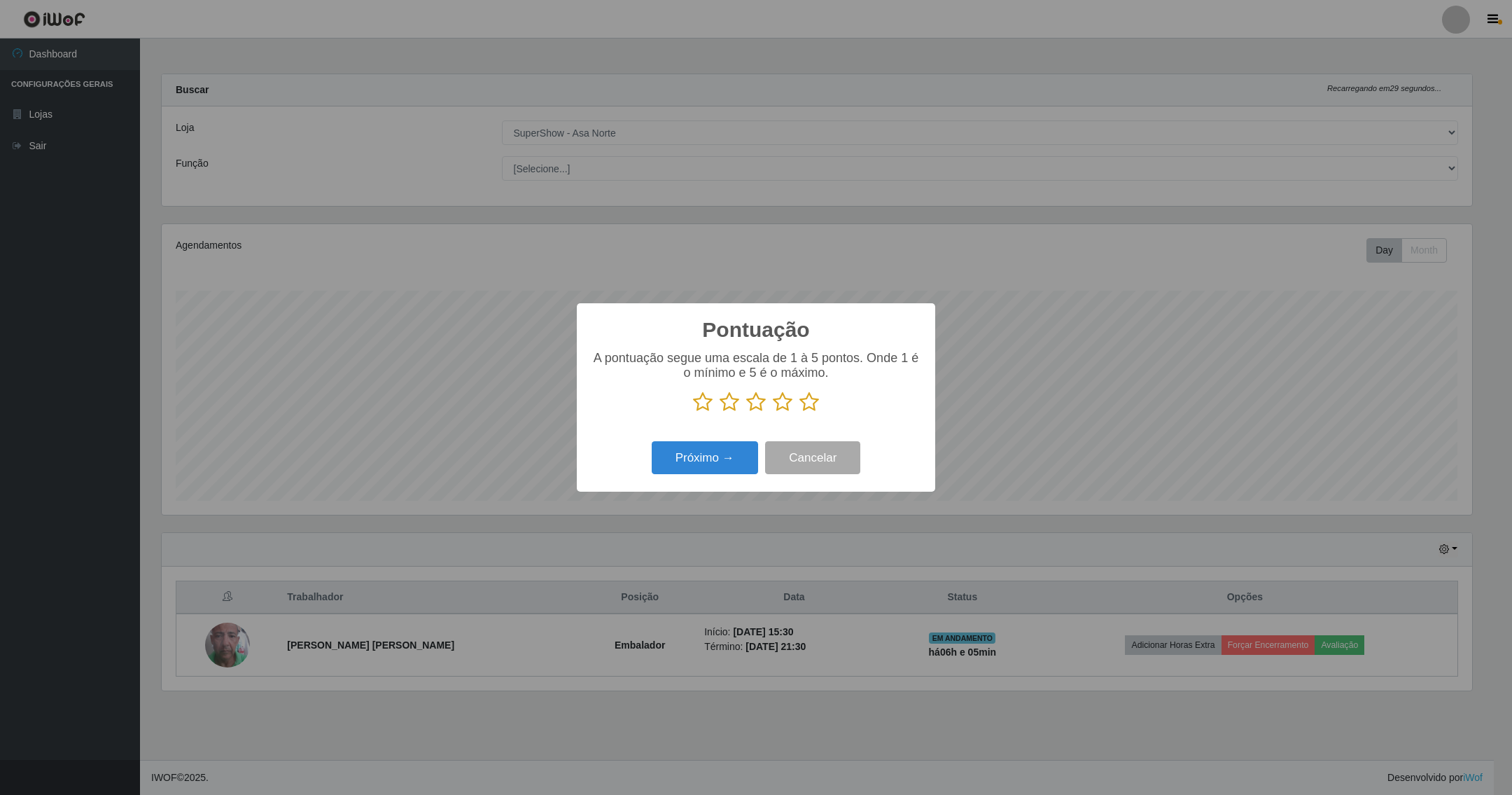
click at [706, 402] on icon at bounding box center [703, 402] width 20 height 21
click at [693, 412] on input "radio" at bounding box center [693, 412] width 0 height 0
click at [710, 471] on button "Próximo →" at bounding box center [705, 457] width 106 height 33
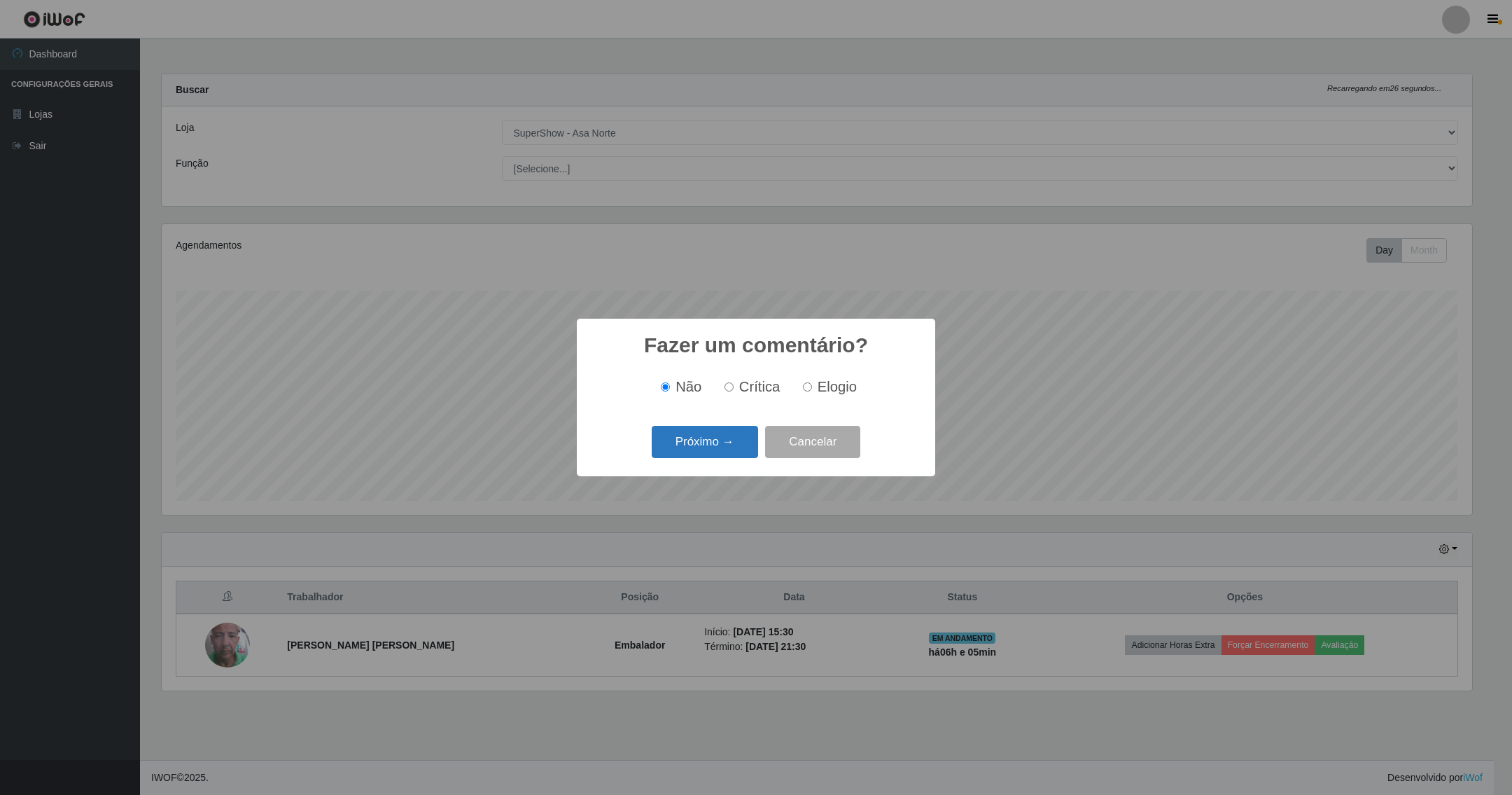
click at [727, 434] on button "Próximo →" at bounding box center [705, 442] width 106 height 33
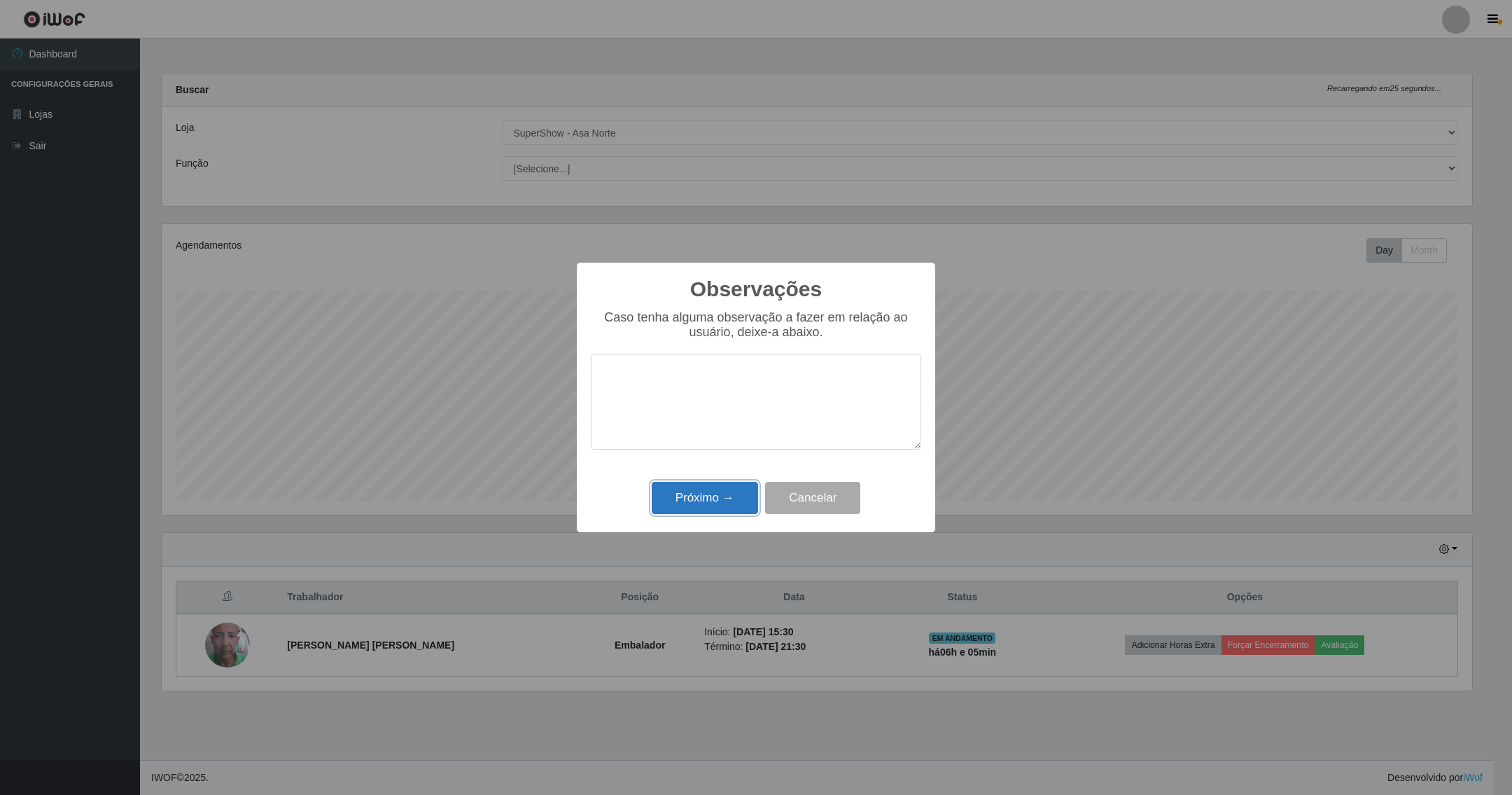
click at [714, 504] on button "Próximo →" at bounding box center [705, 498] width 106 height 33
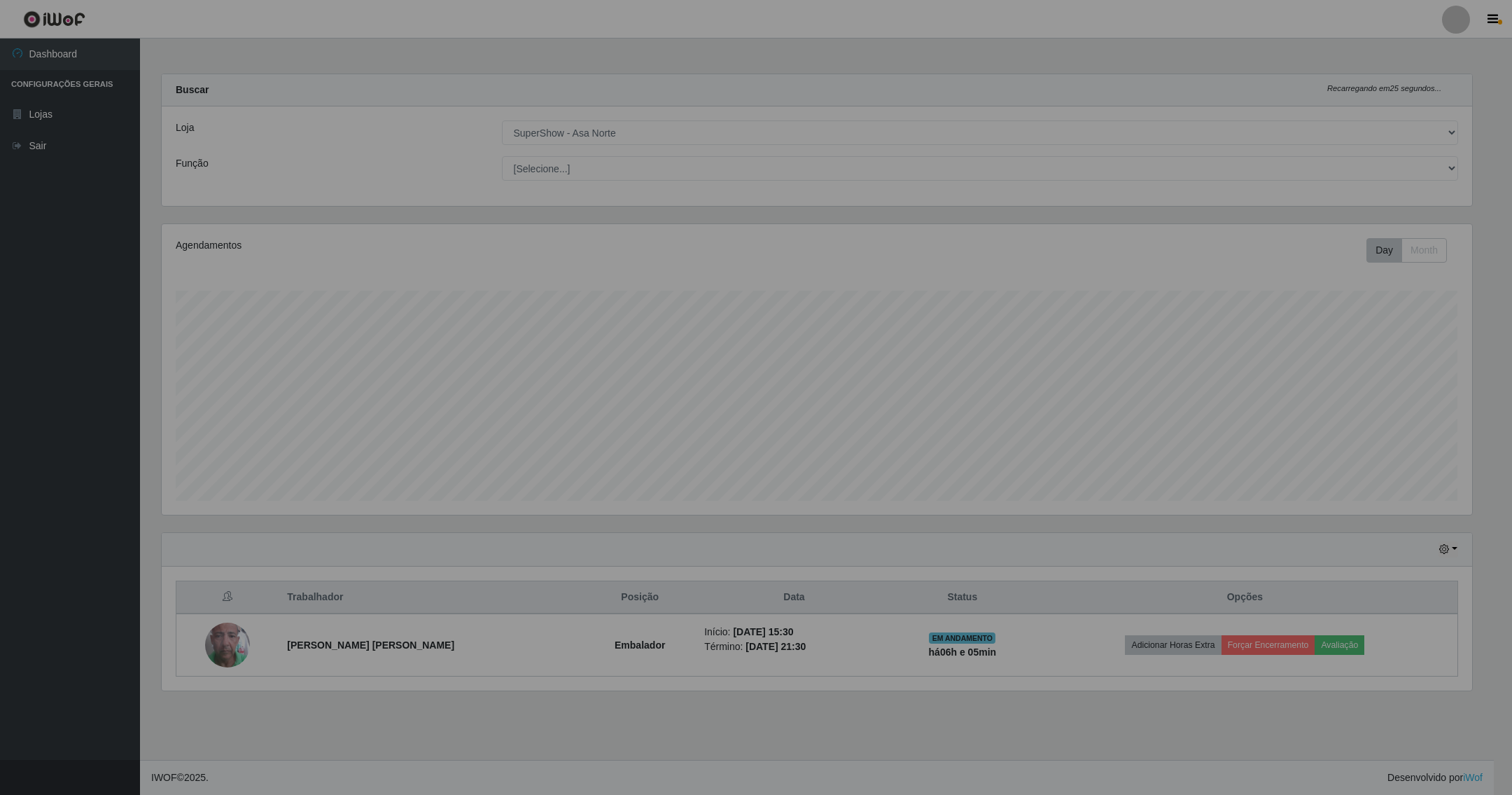
scroll to position [292, 1327]
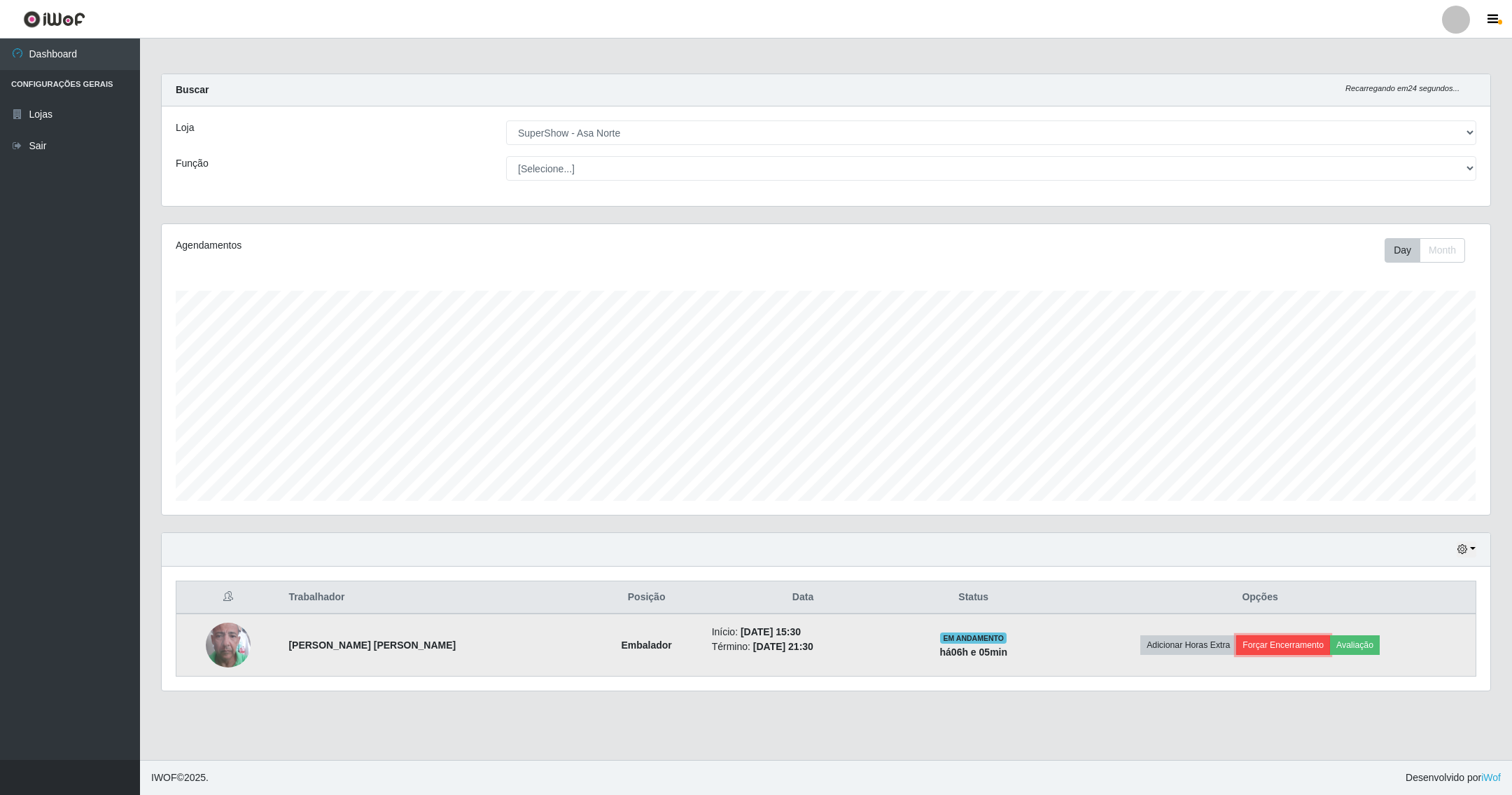
click at [1243, 649] on button "Forçar Encerramento" at bounding box center [1283, 645] width 94 height 20
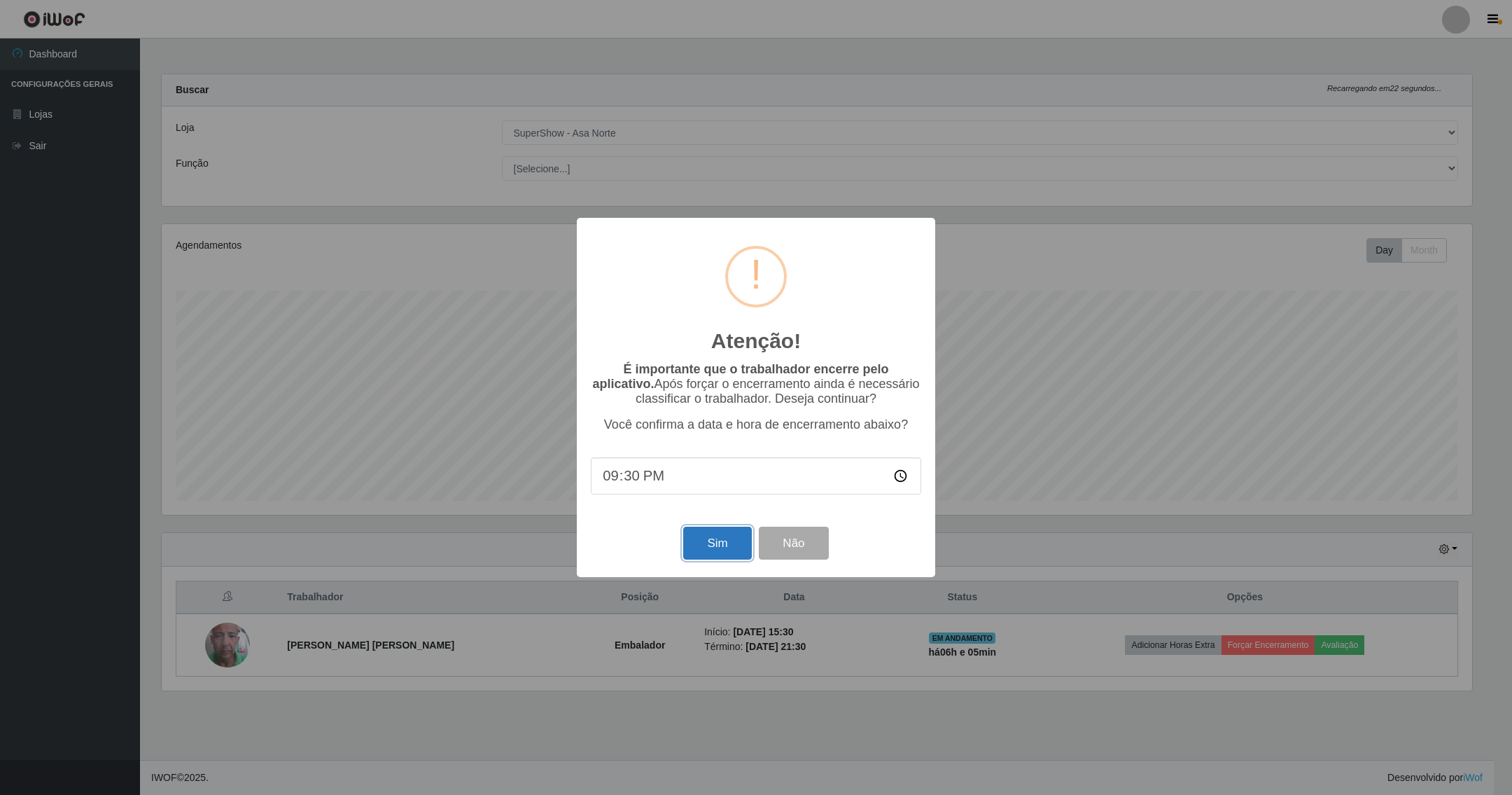
click at [714, 541] on button "Sim" at bounding box center [717, 542] width 68 height 33
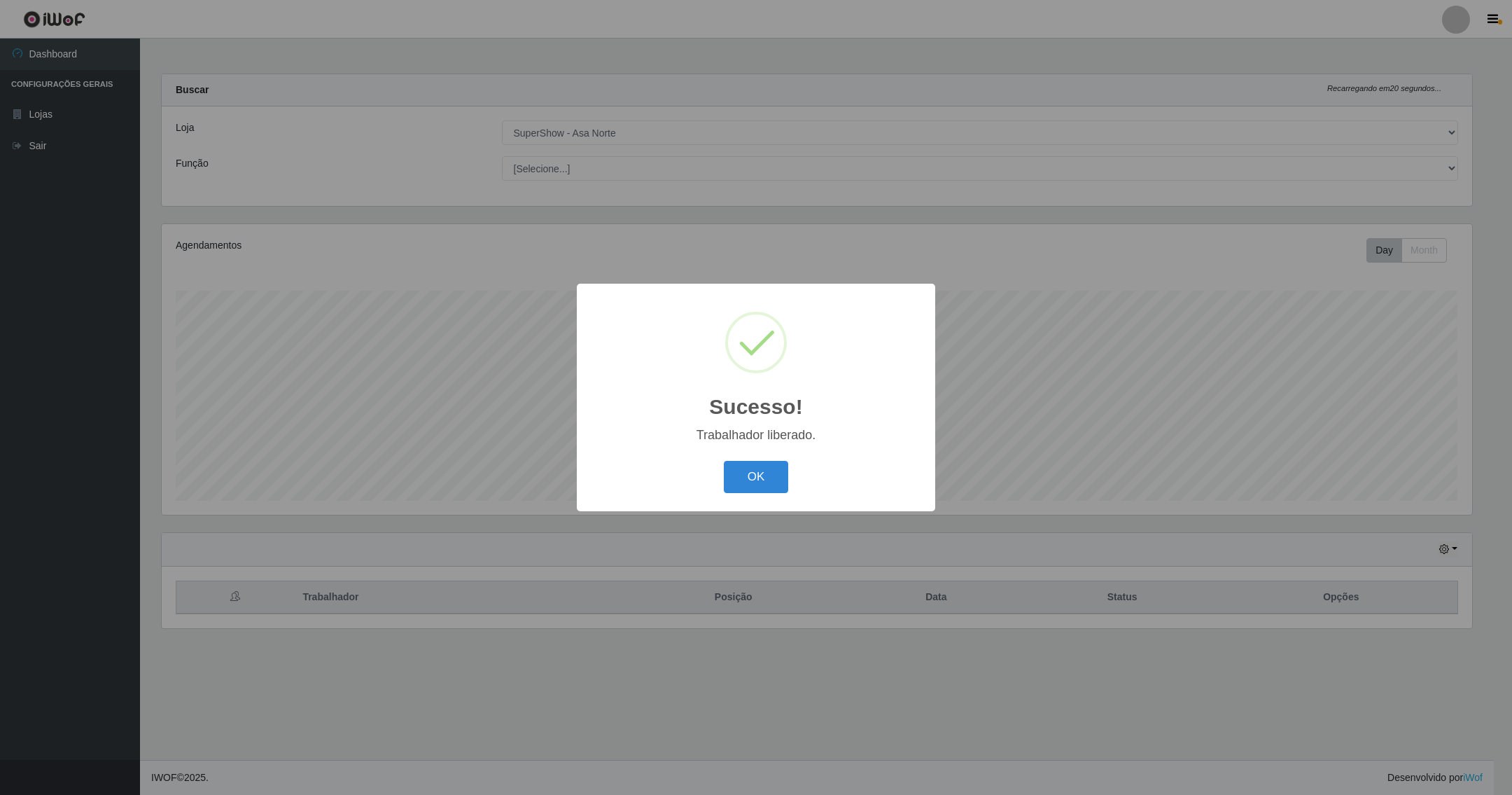
drag, startPoint x: 767, startPoint y: 476, endPoint x: 558, endPoint y: 299, distance: 273.9
click at [767, 473] on button "OK" at bounding box center [756, 476] width 65 height 33
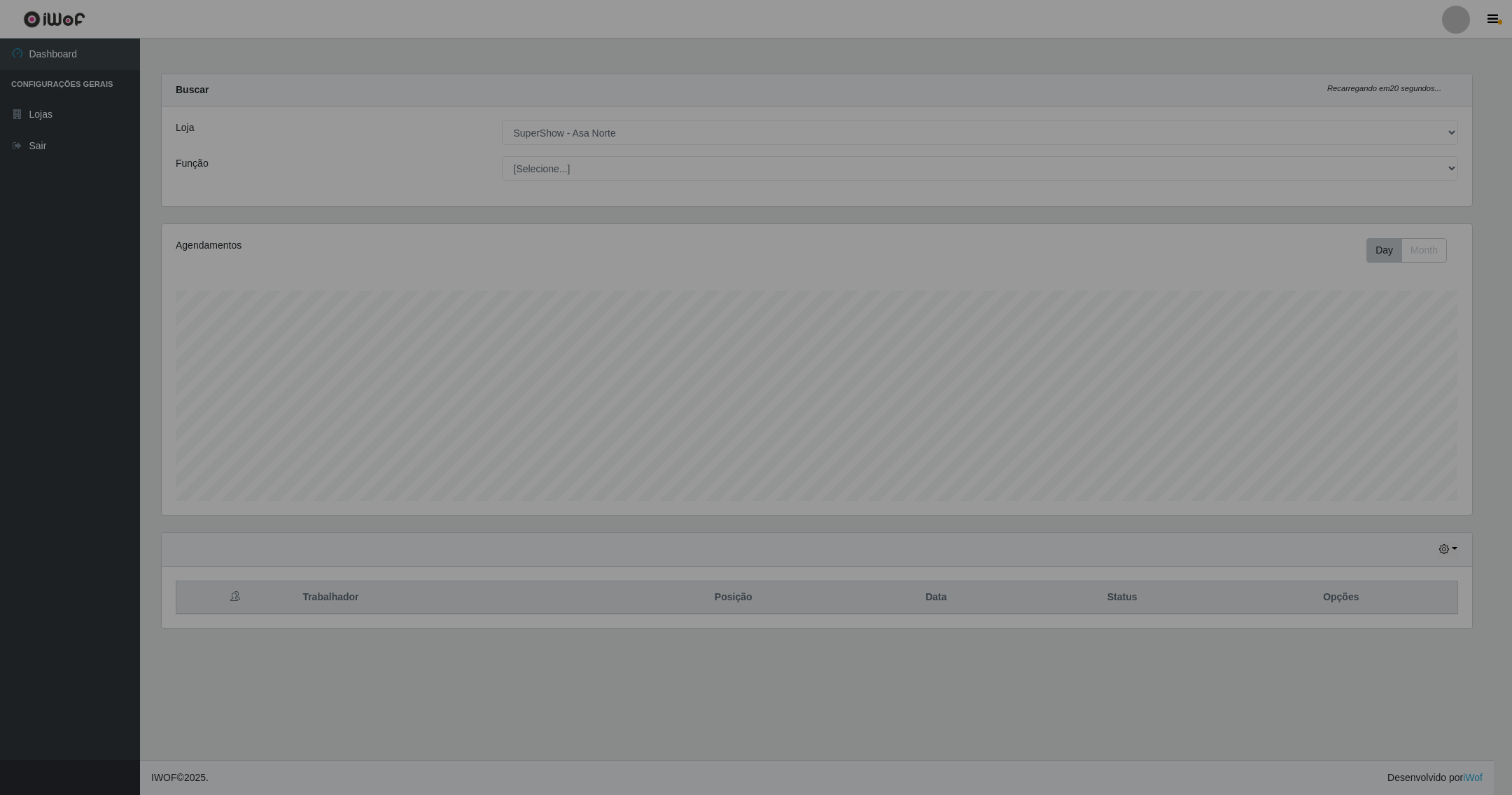
scroll to position [0, 0]
